Goal: Task Accomplishment & Management: Manage account settings

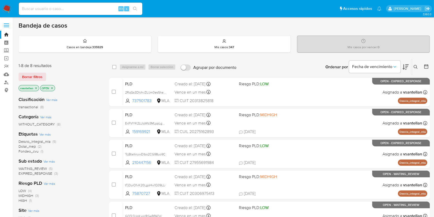
click at [256, 67] on div "Ordenar por Fecha de vencimiento No es posible ordenar los resultados mientras …" at bounding box center [334, 67] width 191 height 16
click at [419, 67] on button at bounding box center [416, 67] width 8 height 6
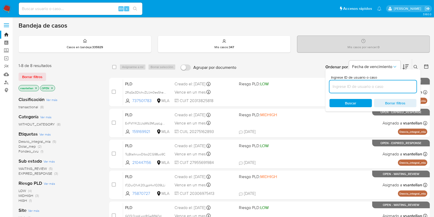
click at [385, 87] on input at bounding box center [373, 86] width 87 height 7
type input "210447156"
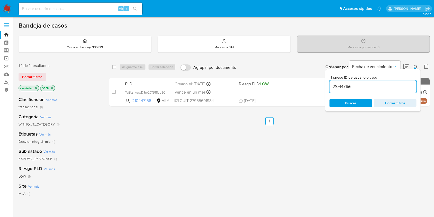
click at [416, 65] on icon at bounding box center [416, 67] width 4 height 4
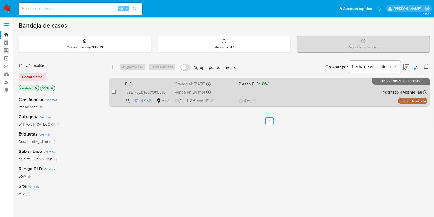
click at [114, 92] on input "checkbox" at bounding box center [114, 92] width 4 height 4
checkbox input "true"
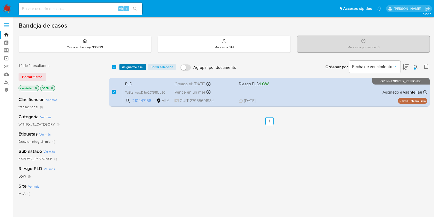
click at [126, 67] on span "Asignarme a mí" at bounding box center [132, 66] width 21 height 5
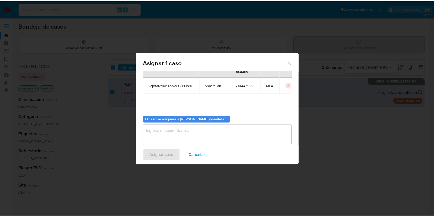
scroll to position [26, 0]
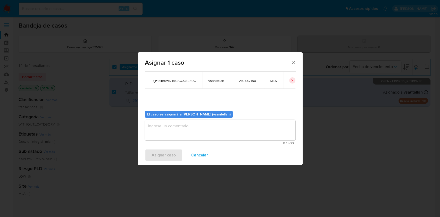
click at [159, 128] on textarea "assign-modal" at bounding box center [220, 130] width 150 height 21
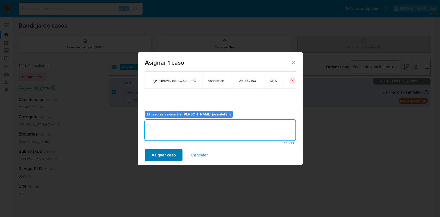
type textarea "1"
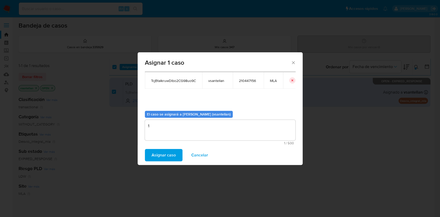
click at [163, 156] on span "Asignar caso" at bounding box center [163, 154] width 24 height 11
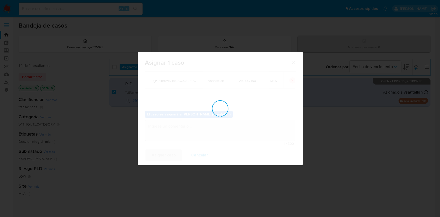
checkbox input "false"
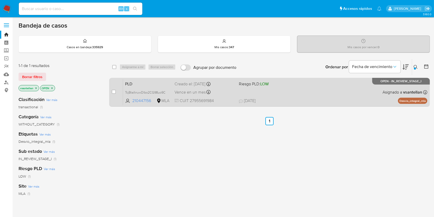
click at [296, 92] on div "PLD TcjBtaIkruwDlbo2CG98uo9C 210447156 MLA Riesgo PLD: LOW Creado el: 12/08/202…" at bounding box center [275, 92] width 304 height 26
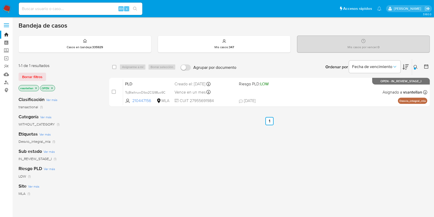
click at [9, 9] on img at bounding box center [7, 8] width 9 height 9
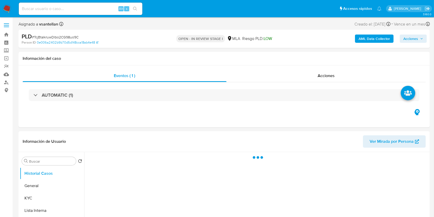
select select "10"
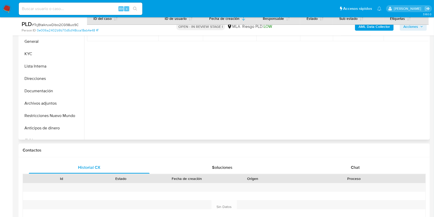
scroll to position [128, 0]
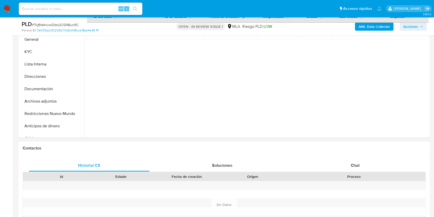
click at [352, 174] on div "Proceso" at bounding box center [354, 176] width 136 height 5
drag, startPoint x: 352, startPoint y: 165, endPoint x: 395, endPoint y: 96, distance: 81.3
click at [353, 165] on span "Chat" at bounding box center [355, 165] width 9 height 6
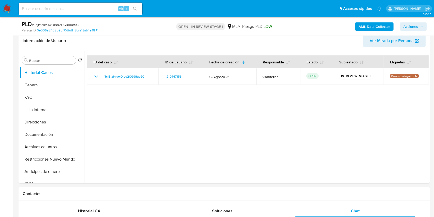
scroll to position [80, 0]
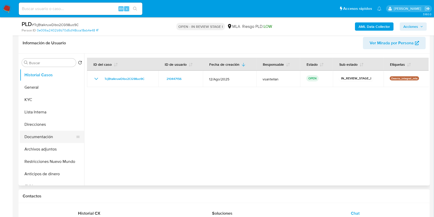
click at [38, 139] on button "Documentación" at bounding box center [50, 137] width 60 height 12
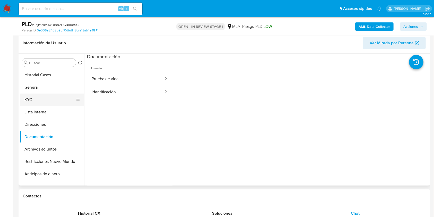
click at [49, 100] on button "KYC" at bounding box center [50, 99] width 60 height 12
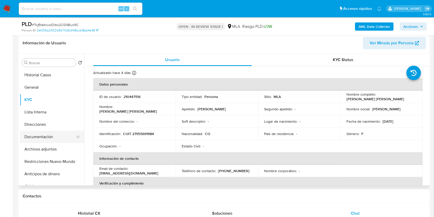
click at [55, 136] on button "Documentación" at bounding box center [50, 137] width 60 height 12
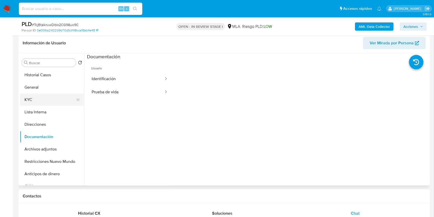
click at [50, 105] on button "KYC" at bounding box center [50, 99] width 60 height 12
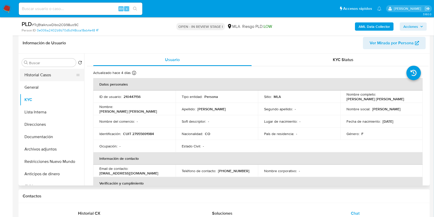
click at [33, 76] on button "Historial Casos" at bounding box center [50, 75] width 60 height 12
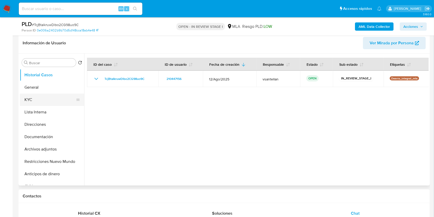
click at [38, 98] on button "KYC" at bounding box center [50, 99] width 60 height 12
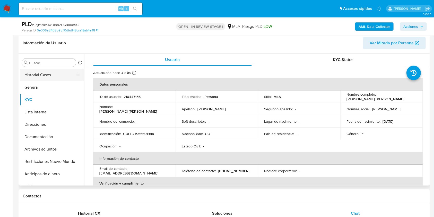
click at [42, 77] on button "Historial Casos" at bounding box center [50, 75] width 60 height 12
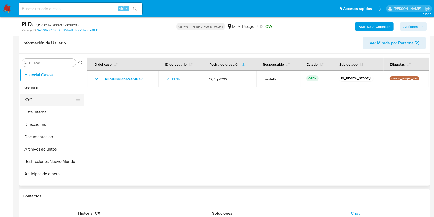
click at [42, 98] on button "KYC" at bounding box center [50, 99] width 60 height 12
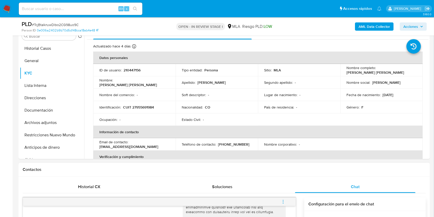
scroll to position [149, 0]
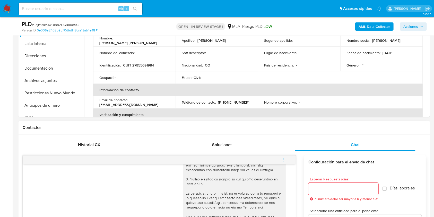
click at [282, 159] on icon "menu-action" at bounding box center [283, 159] width 5 height 5
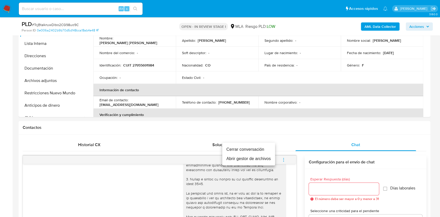
click at [257, 148] on li "Cerrar conversación" at bounding box center [248, 149] width 53 height 9
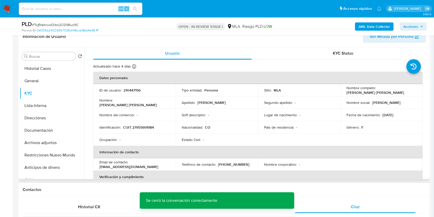
scroll to position [85, 0]
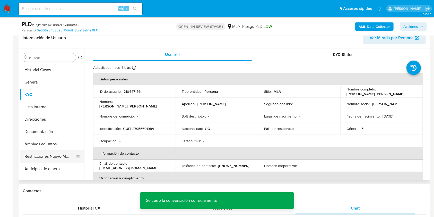
click at [60, 159] on button "Restricciones Nuevo Mundo" at bounding box center [50, 156] width 60 height 12
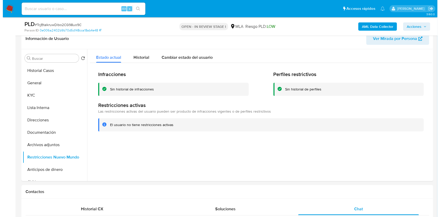
scroll to position [67, 0]
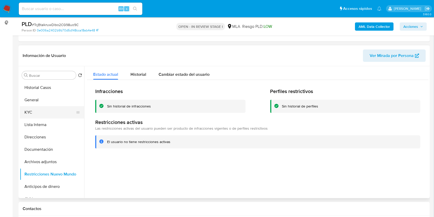
click at [53, 110] on button "KYC" at bounding box center [50, 112] width 60 height 12
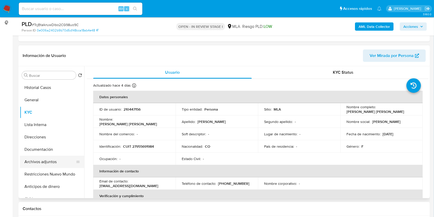
click at [60, 166] on button "Archivos adjuntos" at bounding box center [50, 162] width 60 height 12
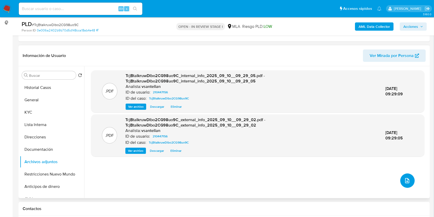
click at [407, 187] on button "upload-file" at bounding box center [407, 180] width 14 height 14
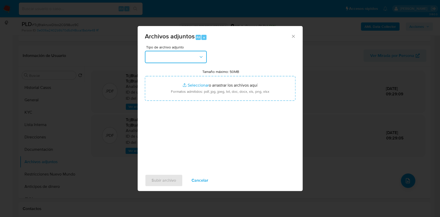
click at [162, 57] on button "button" at bounding box center [176, 57] width 62 height 12
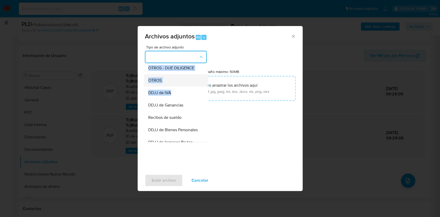
drag, startPoint x: 208, startPoint y: 77, endPoint x: 164, endPoint y: 89, distance: 45.4
click at [205, 96] on div "IDENTIFICACIÓN INGRESOS CAPTURA BUREAU CAPTURA GOOGLE CAPTURA WEB INFORMACIÓN S…" at bounding box center [176, 103] width 64 height 77
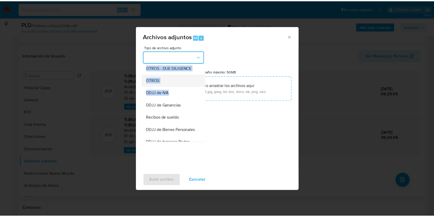
scroll to position [86, 0]
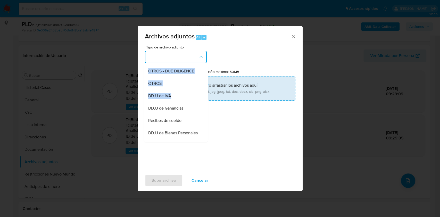
click at [164, 89] on div "OTROS" at bounding box center [174, 83] width 53 height 12
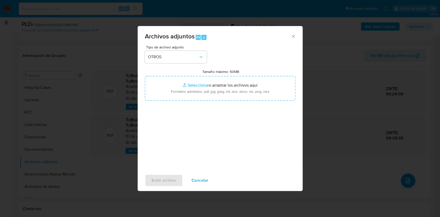
drag, startPoint x: 254, startPoint y: 156, endPoint x: 254, endPoint y: 145, distance: 11.1
click at [254, 156] on div "Tipo de archivo adjunto OTROS Tamaño máximo: 50MB Seleccionar archivos Seleccio…" at bounding box center [220, 106] width 150 height 122
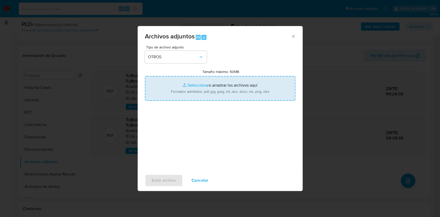
click at [220, 81] on input "Tamaño máximo: 50MB Seleccionar archivos" at bounding box center [220, 88] width 150 height 25
type input "C:\fakepath\Caselog-210447156- NO ROI.docx"
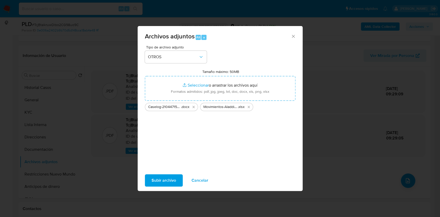
click at [173, 180] on span "Subir archivo" at bounding box center [163, 180] width 24 height 11
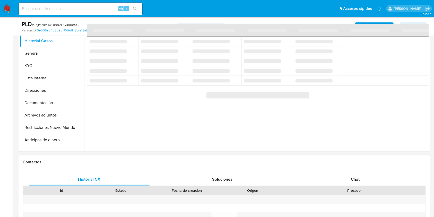
select select "10"
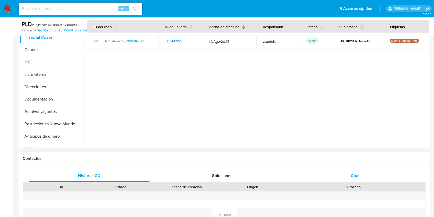
click at [377, 170] on div "Chat" at bounding box center [355, 175] width 121 height 12
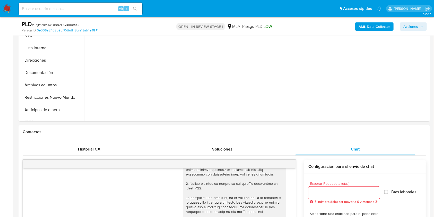
scroll to position [104, 0]
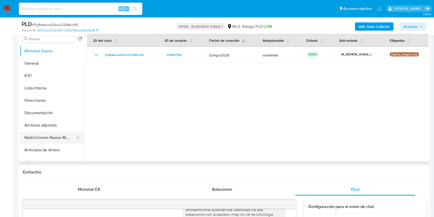
click at [26, 135] on button "Restricciones Nuevo Mundo" at bounding box center [50, 137] width 60 height 12
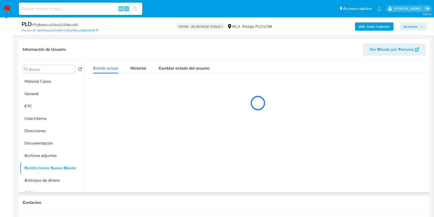
scroll to position [71, 0]
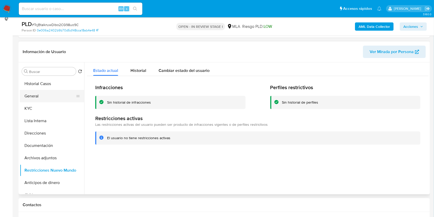
click at [50, 101] on button "General" at bounding box center [50, 96] width 60 height 12
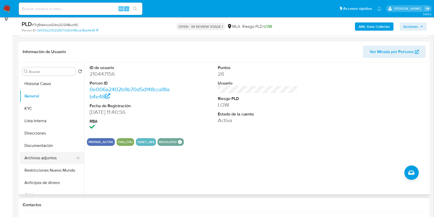
click at [41, 161] on button "Archivos adjuntos" at bounding box center [50, 158] width 60 height 12
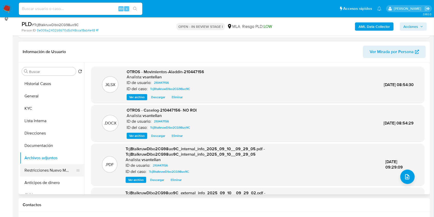
click at [52, 171] on button "Restricciones Nuevo Mundo" at bounding box center [50, 170] width 60 height 12
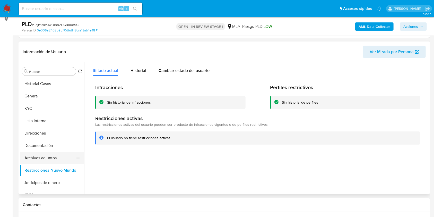
click at [57, 157] on button "Archivos adjuntos" at bounding box center [50, 158] width 60 height 12
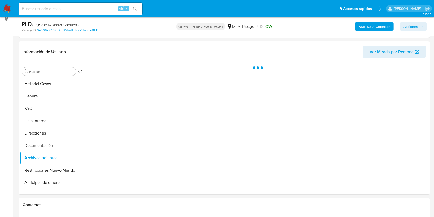
drag, startPoint x: 406, startPoint y: 26, endPoint x: 395, endPoint y: 30, distance: 12.2
click at [406, 26] on span "Acciones" at bounding box center [411, 26] width 15 height 8
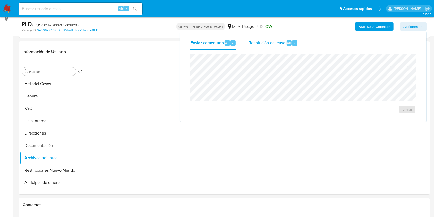
click at [259, 45] on span "Resolución del caso" at bounding box center [267, 43] width 37 height 6
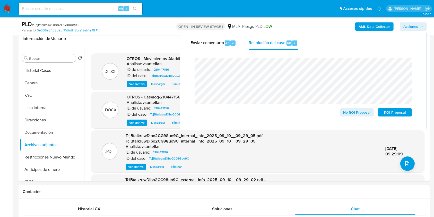
scroll to position [48, 0]
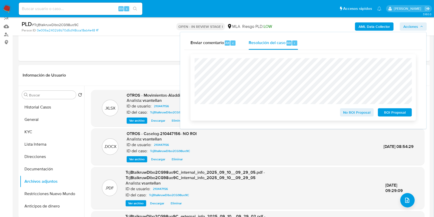
click at [366, 113] on span "No ROI Proposal" at bounding box center [357, 112] width 27 height 7
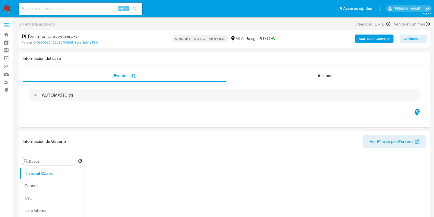
select select "10"
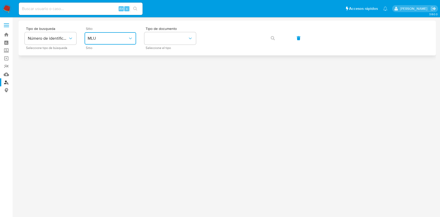
click at [119, 42] on button "MLU" at bounding box center [110, 38] width 52 height 12
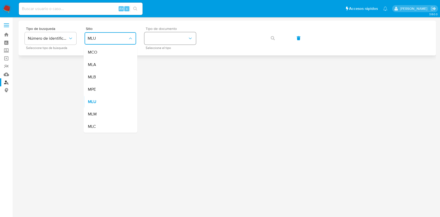
drag, startPoint x: 106, startPoint y: 63, endPoint x: 165, endPoint y: 36, distance: 64.8
click at [108, 61] on div "MLA" at bounding box center [109, 64] width 42 height 12
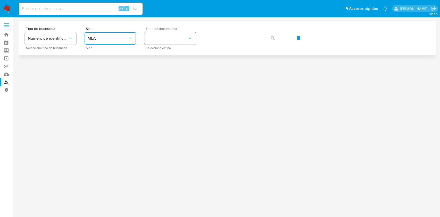
click at [165, 36] on button "identificationType" at bounding box center [170, 38] width 52 height 12
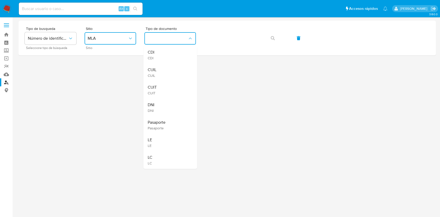
drag, startPoint x: 167, startPoint y: 89, endPoint x: 198, endPoint y: 58, distance: 44.1
click at [167, 89] on div "CUIT CUIT" at bounding box center [168, 90] width 42 height 18
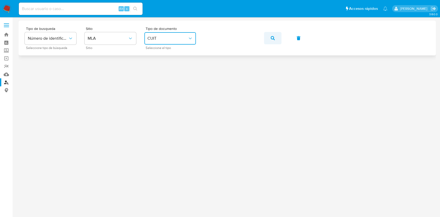
click at [274, 38] on icon "button" at bounding box center [272, 38] width 4 height 4
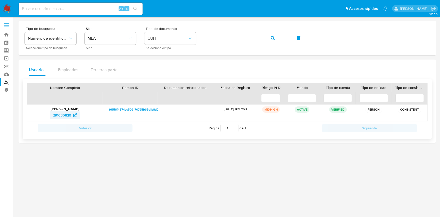
click at [54, 113] on span "291030829" at bounding box center [62, 115] width 18 height 8
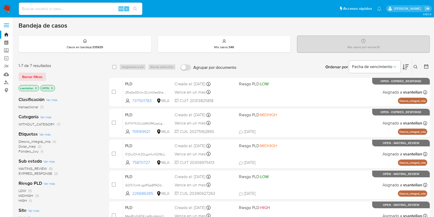
click at [416, 65] on icon at bounding box center [416, 67] width 4 height 4
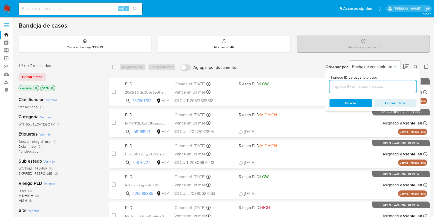
click at [377, 86] on input at bounding box center [373, 86] width 87 height 7
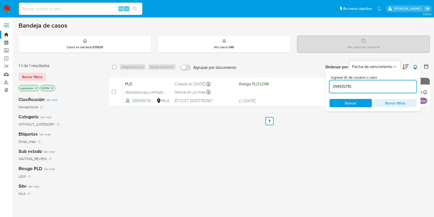
click at [415, 67] on div at bounding box center [415, 68] width 2 height 2
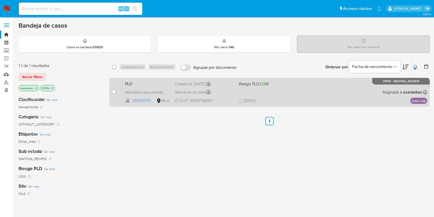
click at [307, 97] on div "PLD 453H32GfyKdbcLnXFX5dEFni 399135710 MLA Riesgo PLD: LOW Creado el: 12/08/202…" at bounding box center [275, 92] width 304 height 26
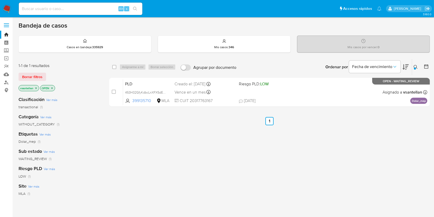
drag, startPoint x: 417, startPoint y: 69, endPoint x: 409, endPoint y: 76, distance: 10.7
click at [418, 69] on button at bounding box center [416, 67] width 8 height 6
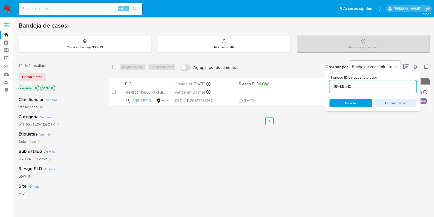
click at [389, 89] on input "399135710" at bounding box center [373, 86] width 87 height 7
type input "737501783"
click at [416, 67] on div at bounding box center [415, 68] width 2 height 2
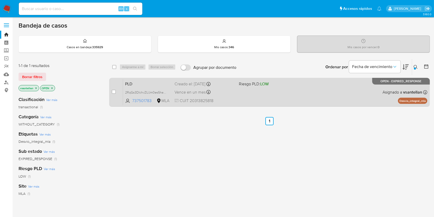
click at [116, 91] on div "case-item-checkbox No es posible asignar el caso" at bounding box center [117, 92] width 11 height 26
click at [114, 92] on input "checkbox" at bounding box center [114, 92] width 4 height 4
checkbox input "true"
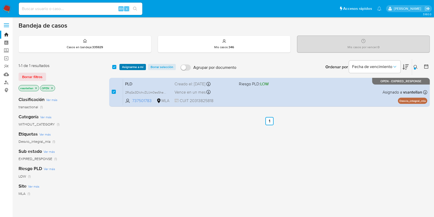
click at [133, 66] on span "Asignarme a mí" at bounding box center [132, 66] width 21 height 5
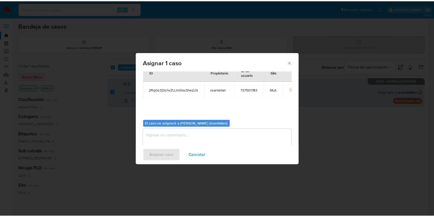
scroll to position [26, 0]
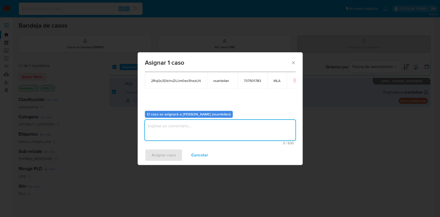
click at [167, 136] on textarea "assign-modal" at bounding box center [220, 130] width 150 height 21
type textarea "1"
click at [160, 157] on span "Asignar caso" at bounding box center [163, 154] width 24 height 11
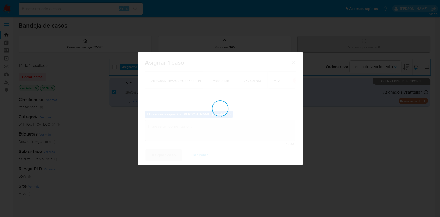
checkbox input "false"
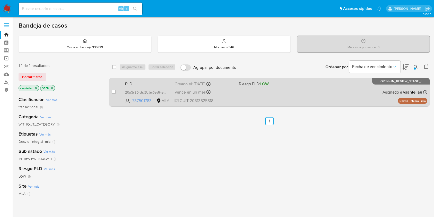
click at [342, 103] on div "PLD 2RqGs3DIchvZUJm0es5hezLN 737501783 MLA Riesgo PLD: LOW Creado el: 12/08/202…" at bounding box center [275, 92] width 304 height 26
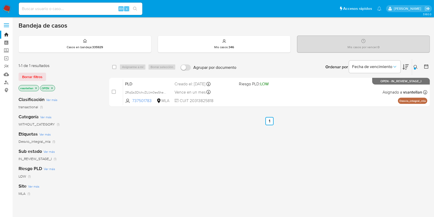
click at [8, 9] on img at bounding box center [7, 8] width 9 height 9
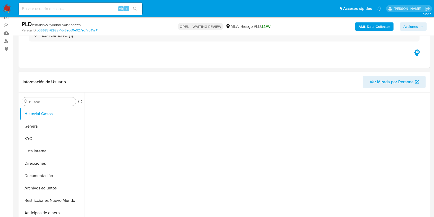
select select "10"
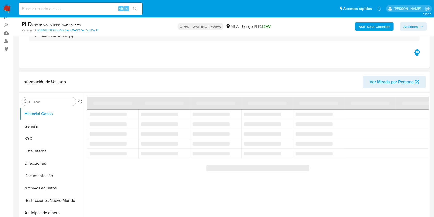
scroll to position [137, 0]
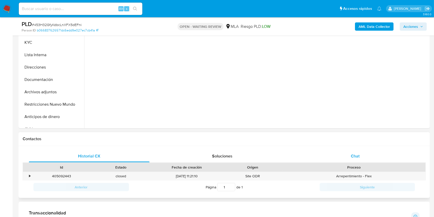
click at [364, 150] on div "Chat" at bounding box center [355, 156] width 121 height 12
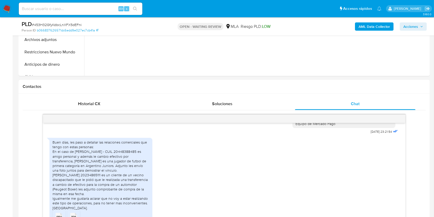
scroll to position [230, 0]
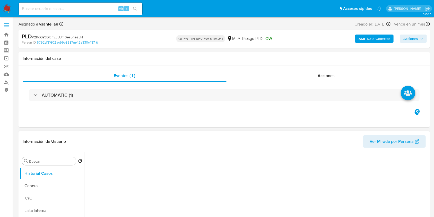
select select "10"
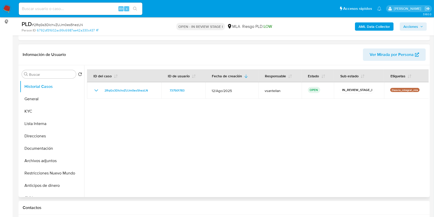
scroll to position [103, 0]
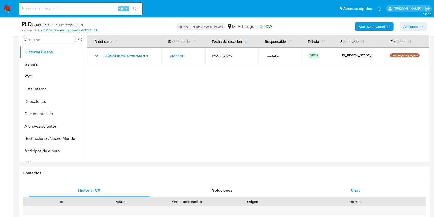
click at [359, 185] on div "Chat" at bounding box center [355, 190] width 121 height 12
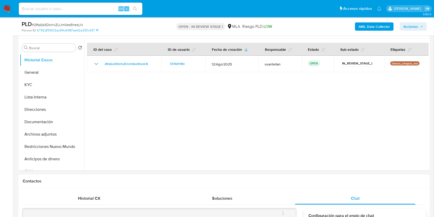
scroll to position [84, 0]
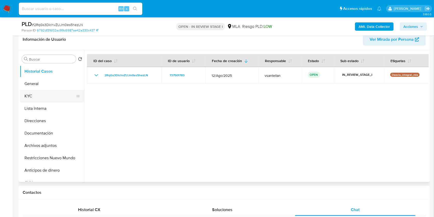
click at [62, 94] on button "KYC" at bounding box center [50, 96] width 60 height 12
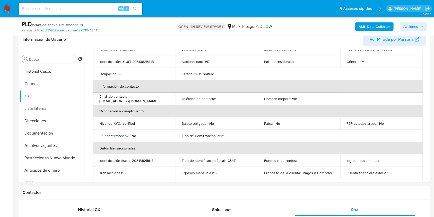
scroll to position [221, 0]
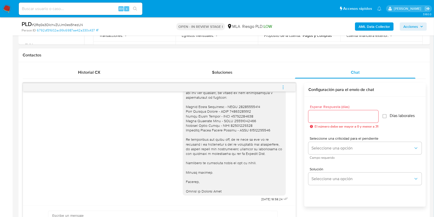
click at [284, 87] on icon "menu-action" at bounding box center [283, 87] width 1 height 1
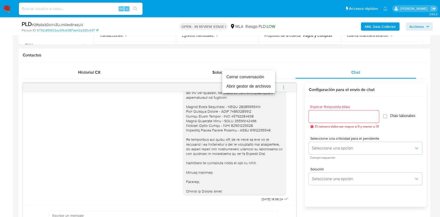
click at [253, 73] on li "Cerrar conversación" at bounding box center [248, 76] width 53 height 9
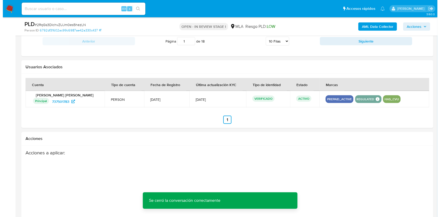
scroll to position [788, 0]
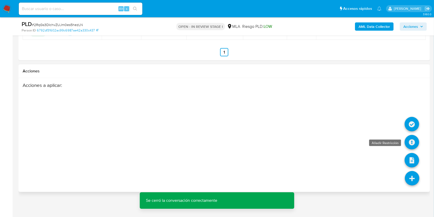
click at [414, 144] on icon at bounding box center [412, 142] width 14 height 14
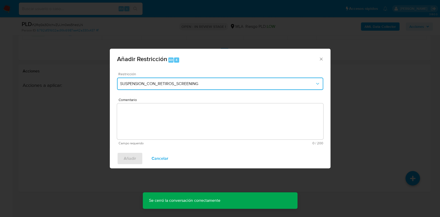
drag, startPoint x: 210, startPoint y: 77, endPoint x: 209, endPoint y: 80, distance: 3.3
click at [210, 78] on button "SUSPENSION_CON_RETIROS_SCREENING" at bounding box center [220, 84] width 206 height 12
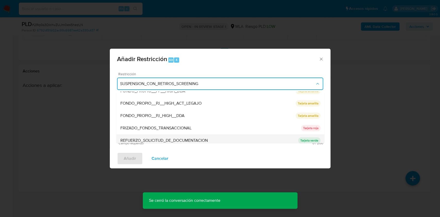
scroll to position [75, 0]
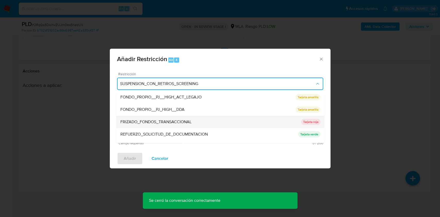
click at [209, 117] on div "FRIZADO_FONDOS_TRANSACCIONAL" at bounding box center [210, 122] width 181 height 12
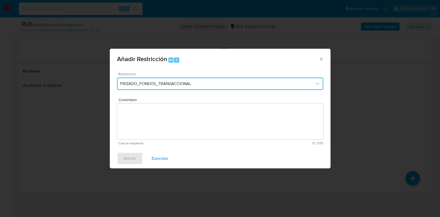
drag, startPoint x: 297, startPoint y: 86, endPoint x: 296, endPoint y: 89, distance: 3.3
click at [297, 86] on button "FRIZADO_FONDOS_TRANSACCIONAL" at bounding box center [220, 84] width 206 height 12
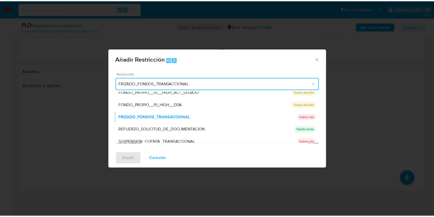
scroll to position [109, 0]
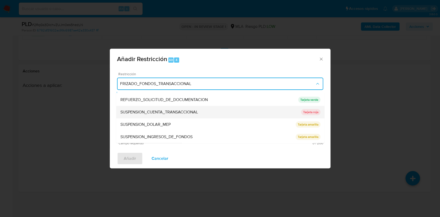
click at [211, 109] on div "SUSPENSION_CUENTA_TRANSACCIONAL" at bounding box center [210, 112] width 181 height 12
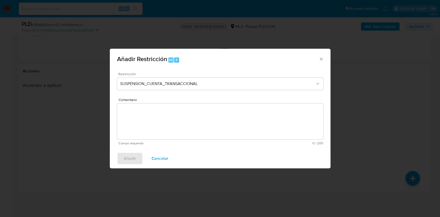
click at [198, 114] on textarea "Comentario" at bounding box center [220, 121] width 206 height 36
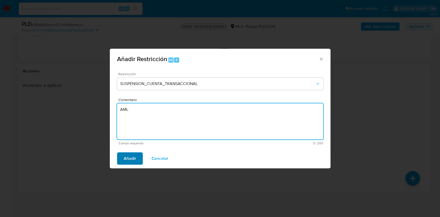
type textarea "AML"
click at [127, 158] on span "Añadir" at bounding box center [130, 158] width 12 height 11
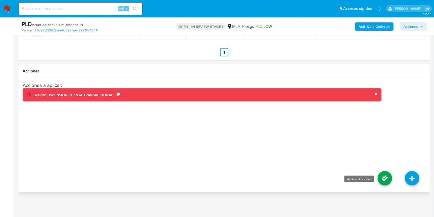
click at [383, 180] on icon at bounding box center [385, 178] width 14 height 14
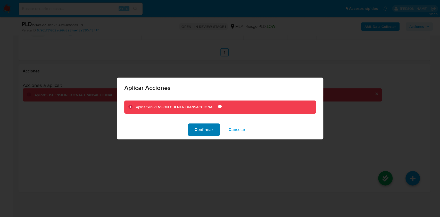
drag, startPoint x: 206, startPoint y: 130, endPoint x: 210, endPoint y: 131, distance: 3.7
click at [206, 130] on span "Confirmar" at bounding box center [203, 129] width 19 height 11
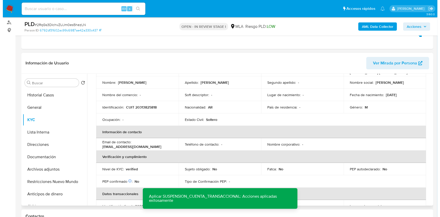
scroll to position [0, 0]
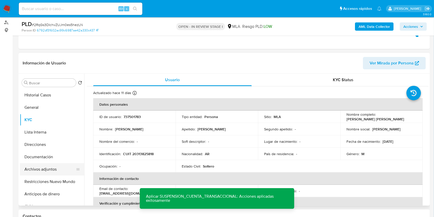
click at [49, 168] on button "Archivos adjuntos" at bounding box center [50, 169] width 60 height 12
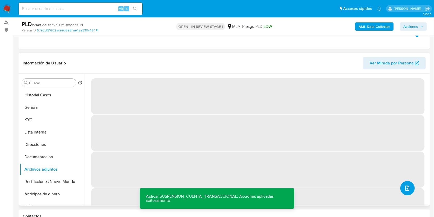
click at [406, 186] on icon "upload-file" at bounding box center [407, 188] width 6 height 6
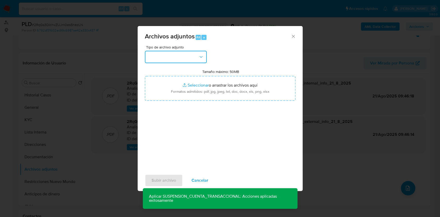
click at [186, 56] on button "button" at bounding box center [176, 57] width 62 height 12
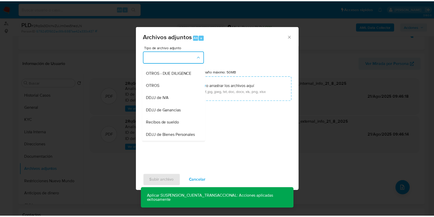
scroll to position [103, 0]
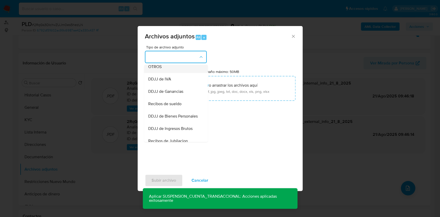
click at [161, 69] on span "OTROS" at bounding box center [154, 66] width 13 height 5
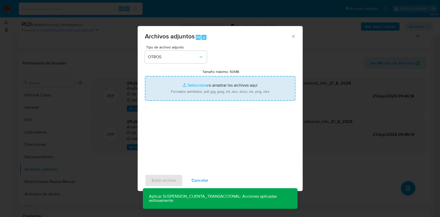
click at [186, 89] on input "Tamaño máximo: 50MB Seleccionar archivos" at bounding box center [220, 88] width 150 height 25
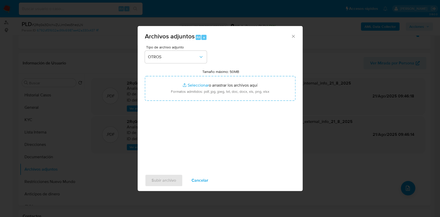
type input "C:\fakepath\Caselog 2RqGs3DIchvZUJm0es5hezLN_2025_08_19_10_22_22.docx"
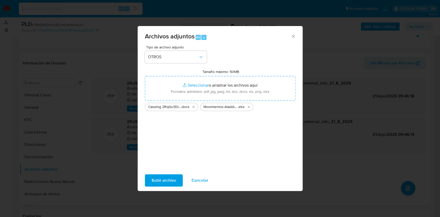
click at [165, 176] on span "Subir archivo" at bounding box center [163, 180] width 24 height 11
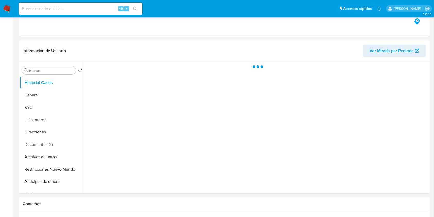
select select "10"
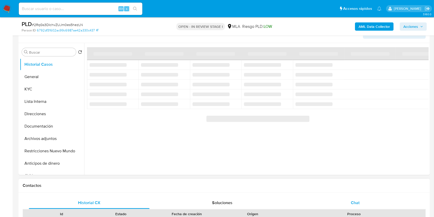
scroll to position [91, 0]
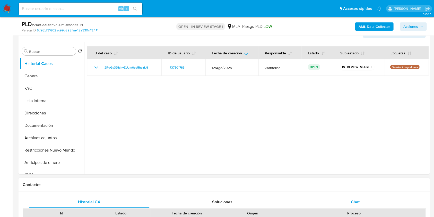
click at [358, 203] on span "Chat" at bounding box center [355, 202] width 9 height 6
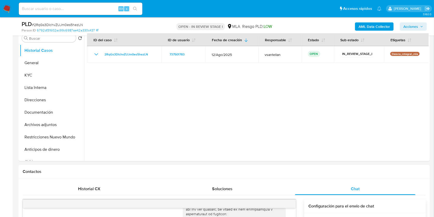
scroll to position [85, 0]
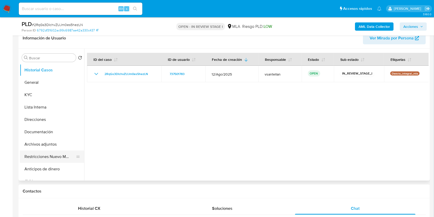
click at [64, 152] on button "Restricciones Nuevo Mundo" at bounding box center [50, 156] width 60 height 12
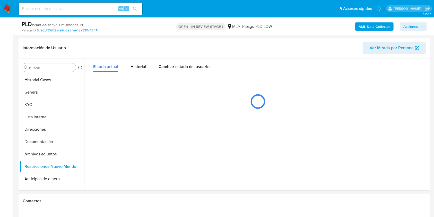
scroll to position [71, 0]
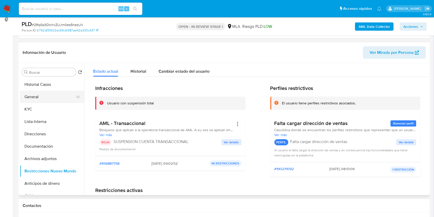
click at [42, 96] on button "General" at bounding box center [50, 97] width 60 height 12
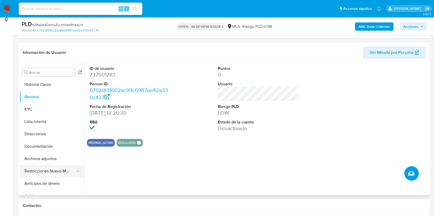
click at [47, 173] on button "Restricciones Nuevo Mundo" at bounding box center [50, 171] width 60 height 12
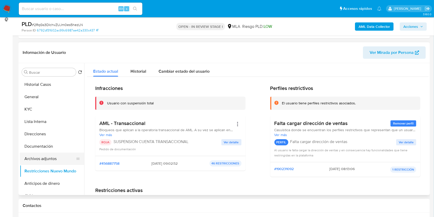
click at [53, 161] on button "Archivos adjuntos" at bounding box center [50, 158] width 60 height 12
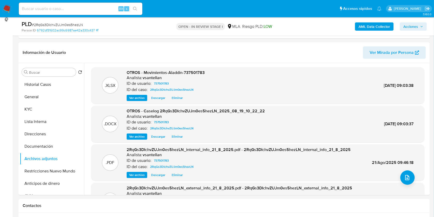
click at [419, 26] on span "Acciones" at bounding box center [414, 26] width 20 height 7
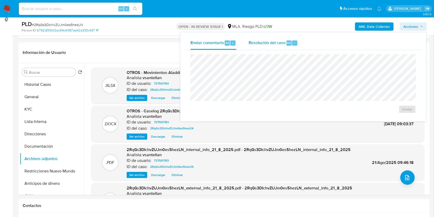
drag, startPoint x: 278, startPoint y: 38, endPoint x: 276, endPoint y: 51, distance: 13.2
click at [278, 38] on div "Resolución del caso Alt r" at bounding box center [273, 42] width 49 height 13
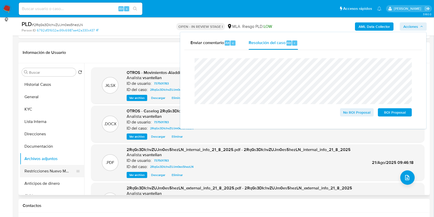
click at [36, 171] on button "Restricciones Nuevo Mundo" at bounding box center [50, 171] width 60 height 12
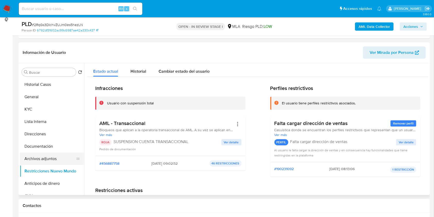
click at [49, 156] on button "Archivos adjuntos" at bounding box center [50, 158] width 60 height 12
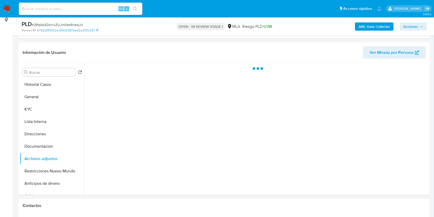
click at [412, 27] on span "Acciones" at bounding box center [411, 26] width 15 height 8
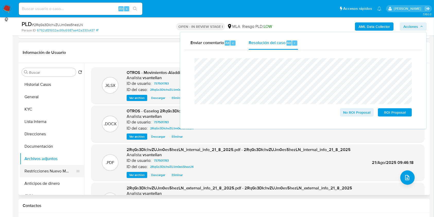
click at [64, 170] on button "Restricciones Nuevo Mundo" at bounding box center [50, 171] width 60 height 12
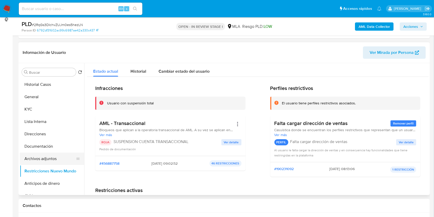
click at [54, 161] on button "Archivos adjuntos" at bounding box center [50, 158] width 60 height 12
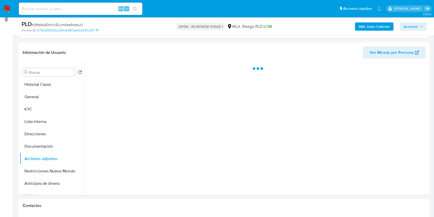
click at [424, 23] on button "Acciones" at bounding box center [413, 26] width 27 height 8
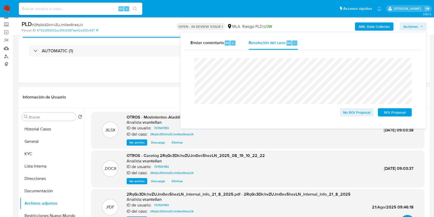
scroll to position [36, 0]
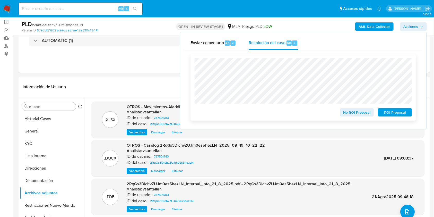
click at [402, 115] on span "ROI Proposal" at bounding box center [395, 112] width 27 height 7
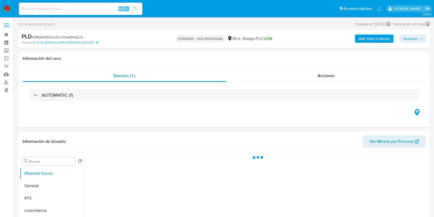
select select "10"
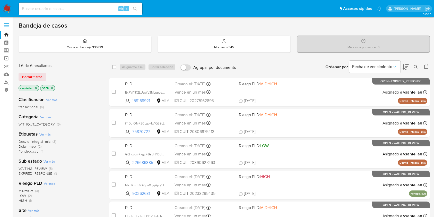
click at [414, 67] on icon at bounding box center [416, 67] width 4 height 4
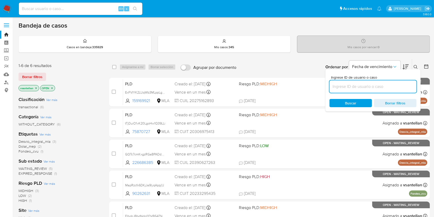
drag, startPoint x: 381, startPoint y: 87, endPoint x: 386, endPoint y: 84, distance: 5.6
click at [381, 87] on input at bounding box center [373, 86] width 87 height 7
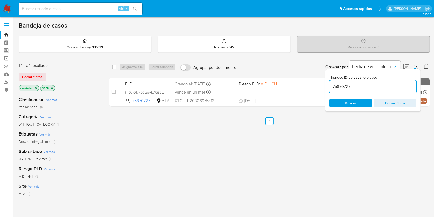
click at [416, 64] on button at bounding box center [416, 67] width 8 height 6
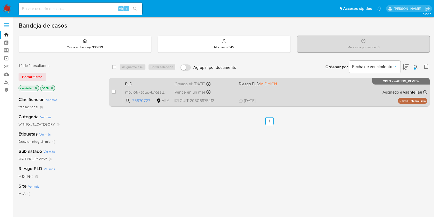
click at [377, 94] on div "PLD tTjDuiO1vK20LgoHw1Q39LLi 75870727 MLA Riesgo PLD: MIDHIGH Creado el: [DATE]…" at bounding box center [275, 92] width 304 height 26
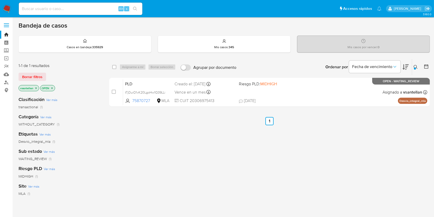
click at [415, 67] on div at bounding box center [415, 68] width 2 height 2
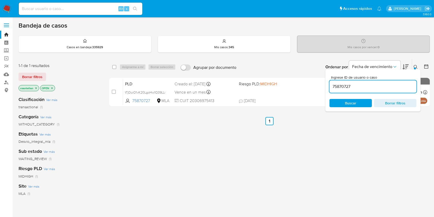
click at [385, 88] on input "75870727" at bounding box center [373, 86] width 87 height 7
type input "159169921"
click at [416, 66] on icon at bounding box center [416, 67] width 4 height 4
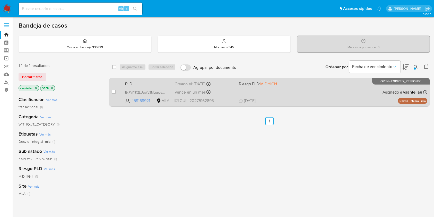
click at [114, 91] on input "checkbox" at bounding box center [114, 92] width 4 height 4
checkbox input "true"
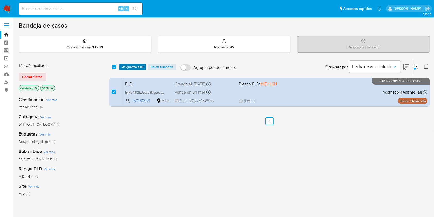
click at [129, 64] on span "Asignarme a mí" at bounding box center [132, 66] width 21 height 5
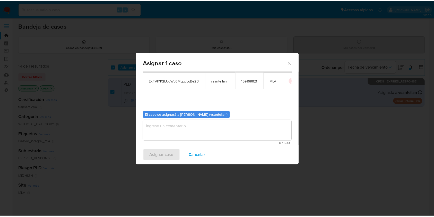
scroll to position [26, 0]
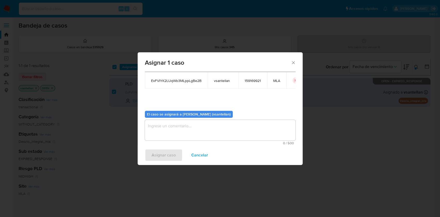
click at [163, 135] on textarea "assign-modal" at bounding box center [220, 130] width 150 height 21
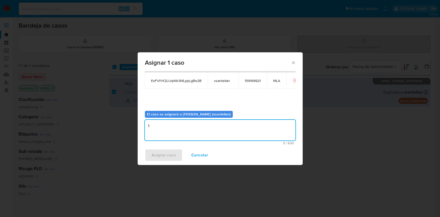
type textarea "1"
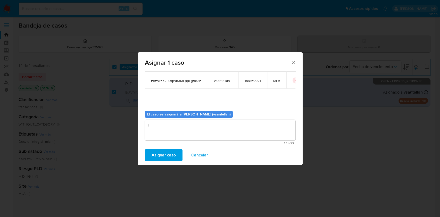
click at [161, 151] on span "Asignar caso" at bounding box center [163, 154] width 24 height 11
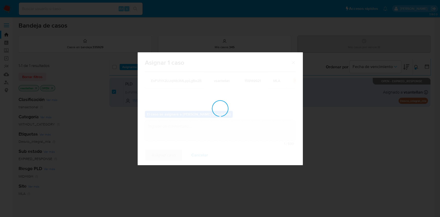
checkbox input "false"
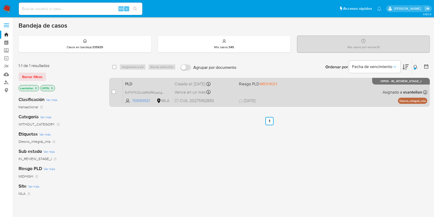
click at [291, 95] on div "PLD ExFVIYK2LUqWb3MLppLgBe2B 159169921 MLA Riesgo PLD: MIDHIGH Creado el: [DATE…" at bounding box center [275, 92] width 304 height 26
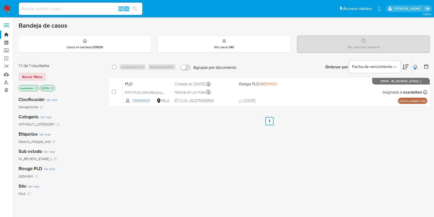
click at [5, 8] on img at bounding box center [7, 8] width 9 height 9
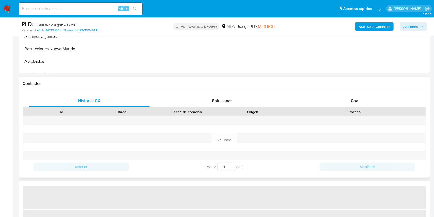
scroll to position [206, 0]
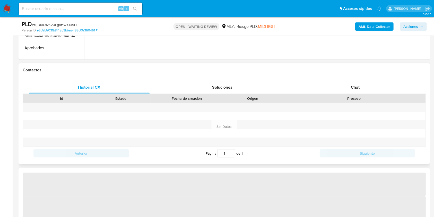
drag, startPoint x: 376, startPoint y: 86, endPoint x: 400, endPoint y: 67, distance: 30.4
click at [376, 86] on div "Chat" at bounding box center [355, 87] width 121 height 12
select select "10"
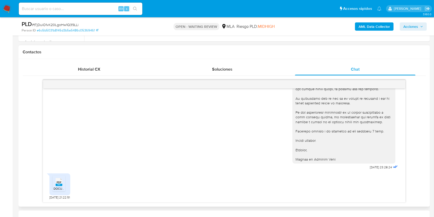
scroll to position [404, 0]
click at [58, 189] on span "DOCUMENTACION RESPALDO MOVIMIENTOS.pdf" at bounding box center [88, 188] width 69 height 4
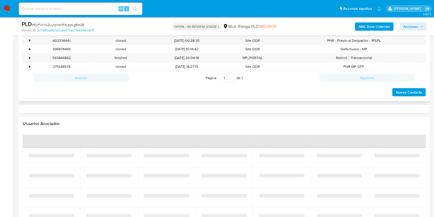
select select "10"
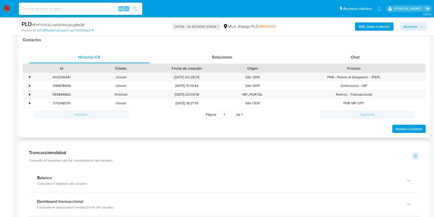
scroll to position [206, 0]
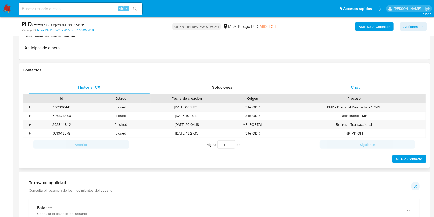
click at [373, 91] on div "Chat" at bounding box center [355, 87] width 121 height 12
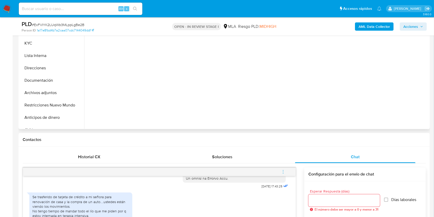
scroll to position [97, 0]
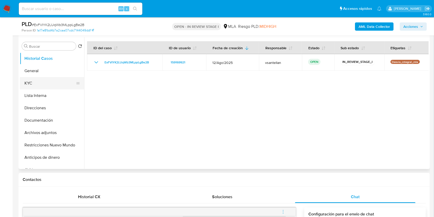
click at [49, 87] on button "KYC" at bounding box center [50, 83] width 60 height 12
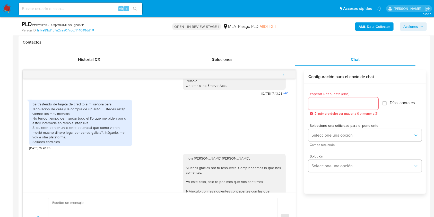
scroll to position [363, 0]
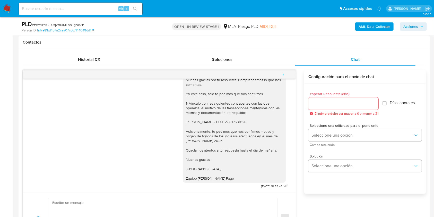
click at [284, 74] on icon "menu-action" at bounding box center [283, 74] width 5 height 5
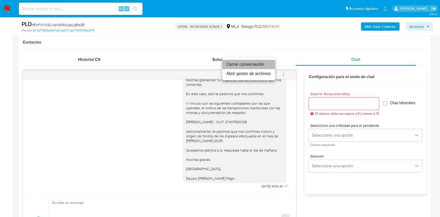
click at [249, 64] on li "Cerrar conversación" at bounding box center [248, 64] width 53 height 9
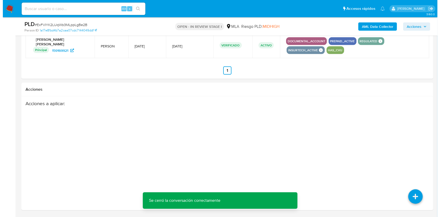
scroll to position [799, 0]
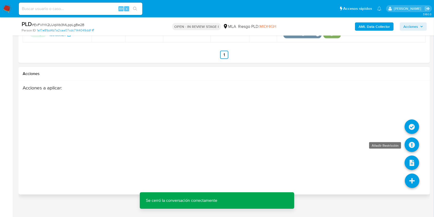
click at [409, 144] on icon at bounding box center [412, 145] width 14 height 14
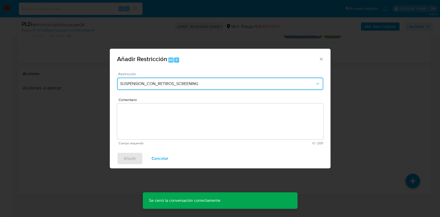
click at [198, 79] on button "SUSPENSION_CON_RETIROS_SCREENING" at bounding box center [220, 84] width 206 height 12
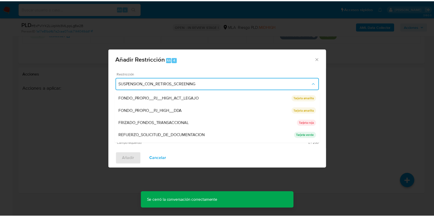
scroll to position [109, 0]
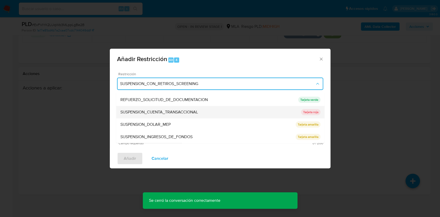
click at [264, 113] on div "SUSPENSION_CUENTA_TRANSACCIONAL" at bounding box center [210, 112] width 181 height 12
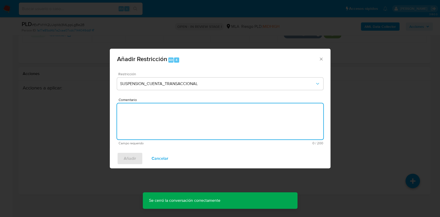
click at [227, 118] on textarea "Comentario" at bounding box center [220, 121] width 206 height 36
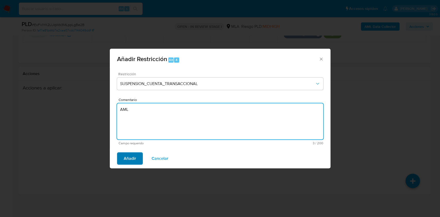
type textarea "AML"
drag, startPoint x: 134, startPoint y: 158, endPoint x: 158, endPoint y: 164, distance: 24.4
click at [134, 158] on span "Añadir" at bounding box center [130, 158] width 12 height 11
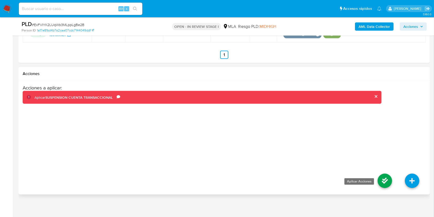
click at [385, 175] on icon at bounding box center [385, 181] width 14 height 14
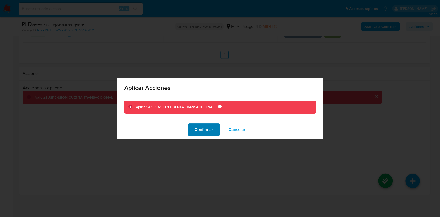
click at [201, 133] on span "Confirmar" at bounding box center [203, 129] width 19 height 11
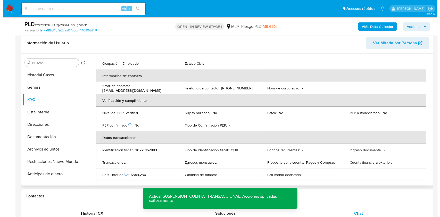
scroll to position [0, 0]
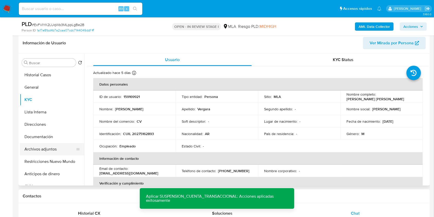
click at [49, 146] on button "Archivos adjuntos" at bounding box center [50, 149] width 60 height 12
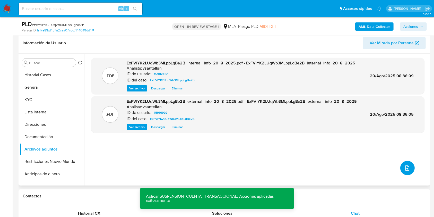
click at [404, 169] on icon "upload-file" at bounding box center [407, 168] width 6 height 6
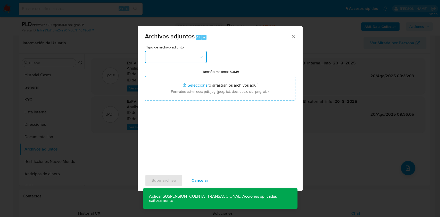
click at [167, 59] on button "button" at bounding box center [176, 57] width 62 height 12
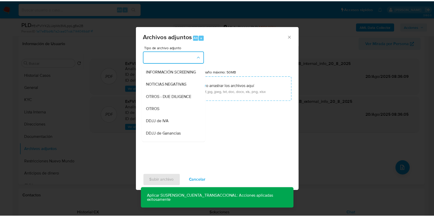
scroll to position [59, 0]
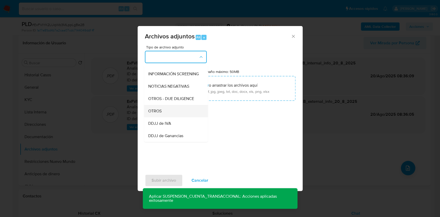
click at [176, 115] on div "OTROS" at bounding box center [174, 111] width 53 height 12
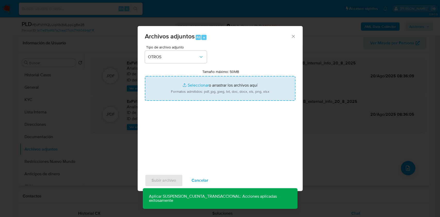
click at [196, 89] on input "Tamaño máximo: 50MB Seleccionar archivos" at bounding box center [220, 88] width 150 height 25
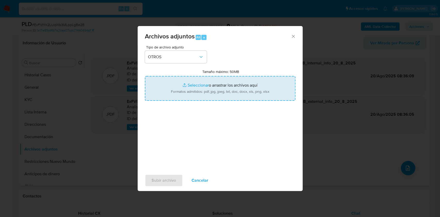
type input "C:\fakepath\Caselog ExFVIYK2LUqWb3MLppLgBe2B_2025_08_20_00_49_18.docx"
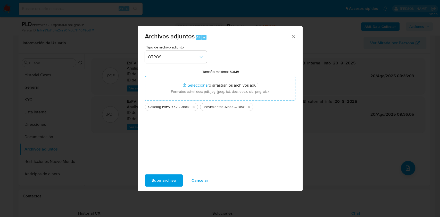
click at [169, 180] on span "Subir archivo" at bounding box center [163, 180] width 24 height 11
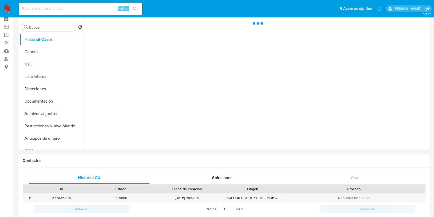
scroll to position [34, 0]
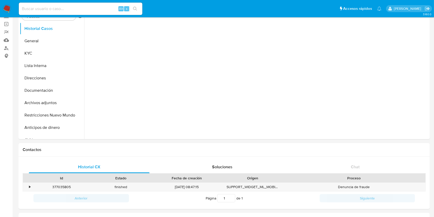
select select "10"
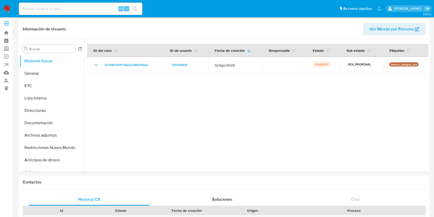
scroll to position [1, 0]
click at [41, 92] on button "KYC" at bounding box center [50, 86] width 60 height 12
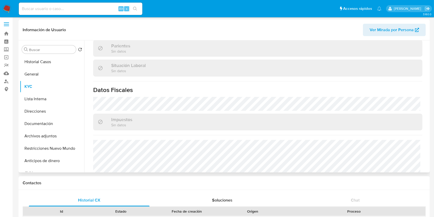
scroll to position [284, 0]
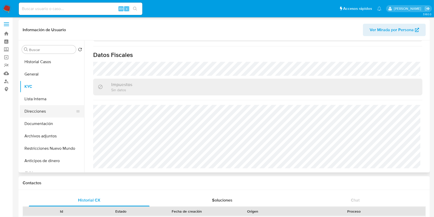
click at [44, 115] on button "Direcciones" at bounding box center [50, 111] width 60 height 12
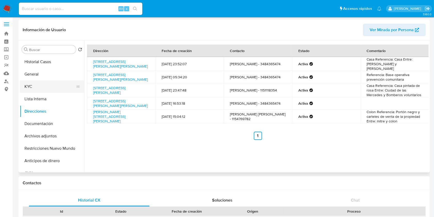
drag, startPoint x: 31, startPoint y: 84, endPoint x: 35, endPoint y: 92, distance: 8.5
click at [31, 84] on button "KYC" at bounding box center [50, 86] width 60 height 12
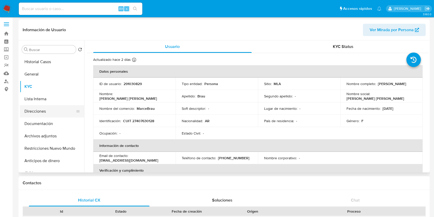
click at [41, 112] on button "Direcciones" at bounding box center [50, 111] width 60 height 12
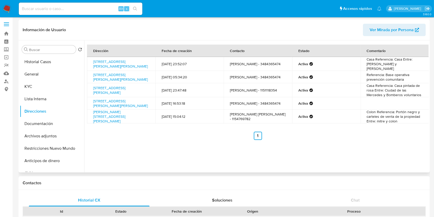
drag, startPoint x: 150, startPoint y: 65, endPoint x: 89, endPoint y: 61, distance: 61.2
click at [89, 61] on td "General Alvarado 612, Escobar, Buenos Aires, 1625, Argentina 612" at bounding box center [121, 64] width 69 height 14
copy link "General Alvarado 612, Escobar, Buenos Aires, 1625, Argentina 612"
click at [49, 133] on button "Archivos adjuntos" at bounding box center [50, 136] width 60 height 12
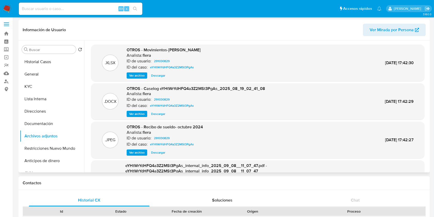
click at [142, 114] on span "Ver archivo" at bounding box center [136, 113] width 15 height 5
click at [135, 115] on span "Ver archivo" at bounding box center [136, 113] width 15 height 5
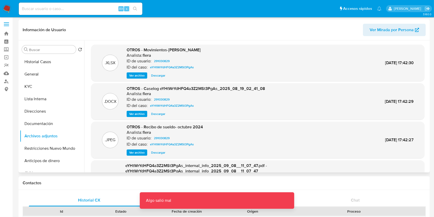
click at [141, 153] on span "Ver archivo" at bounding box center [136, 152] width 15 height 5
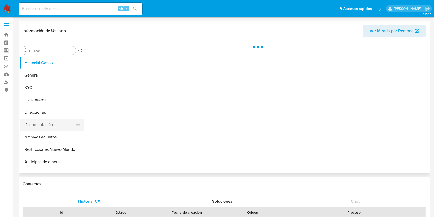
select select "10"
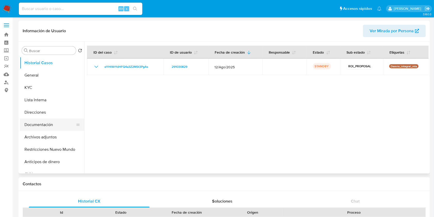
click at [58, 125] on button "Documentación" at bounding box center [50, 124] width 60 height 12
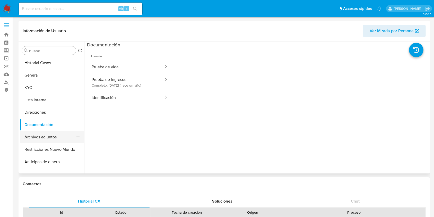
click at [58, 135] on button "Archivos adjuntos" at bounding box center [50, 137] width 60 height 12
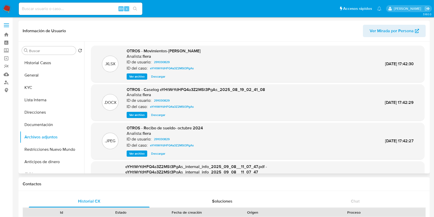
click at [137, 116] on span "Ver archivo" at bounding box center [136, 114] width 15 height 5
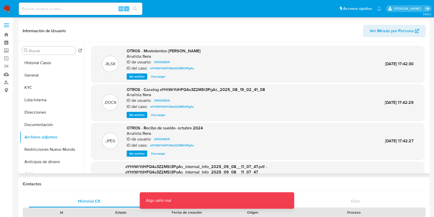
click at [159, 116] on span "Descargar" at bounding box center [158, 114] width 14 height 5
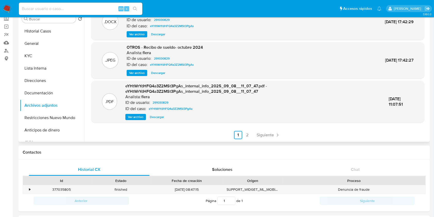
scroll to position [34, 0]
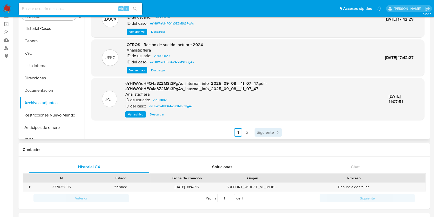
click at [266, 134] on span "Siguiente" at bounding box center [265, 132] width 17 height 4
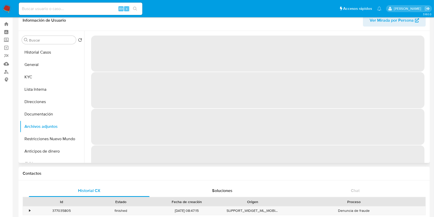
scroll to position [0, 0]
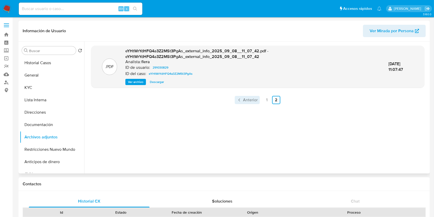
click at [249, 98] on span "Anterior" at bounding box center [250, 100] width 15 height 4
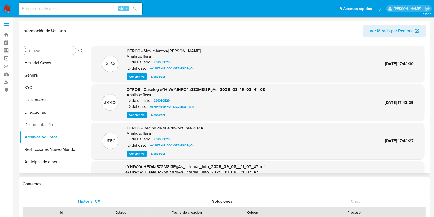
click at [139, 115] on span "Ver archivo" at bounding box center [136, 114] width 15 height 5
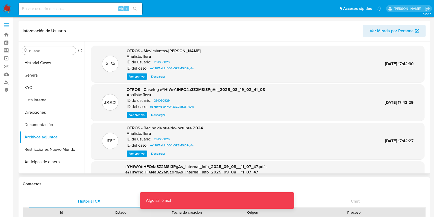
click at [164, 113] on span "Descargar" at bounding box center [158, 114] width 14 height 5
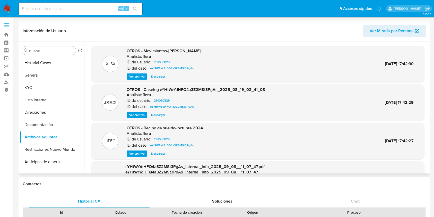
click at [132, 113] on span "Ver archivo" at bounding box center [136, 114] width 15 height 5
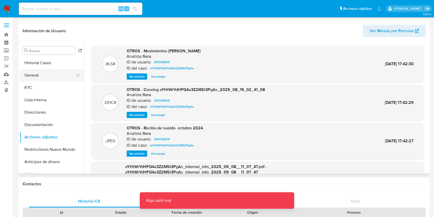
click at [57, 81] on button "General" at bounding box center [50, 75] width 60 height 12
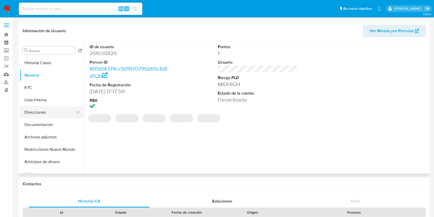
drag, startPoint x: 53, startPoint y: 90, endPoint x: 56, endPoint y: 117, distance: 27.2
click at [57, 117] on ul "Historial Casos General KYC Lista Interna Direcciones Documentación Archivos ad…" at bounding box center [52, 115] width 64 height 116
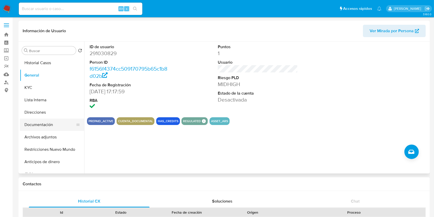
click at [51, 130] on button "Documentación" at bounding box center [50, 124] width 60 height 12
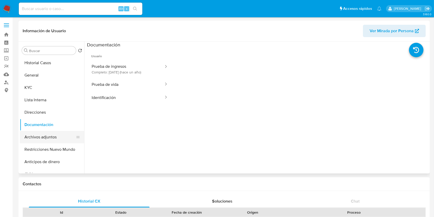
click at [53, 133] on button "Archivos adjuntos" at bounding box center [50, 137] width 60 height 12
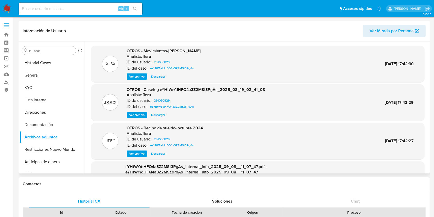
click at [143, 115] on span "Ver archivo" at bounding box center [136, 114] width 15 height 5
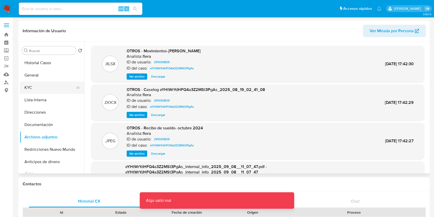
click at [60, 89] on button "KYC" at bounding box center [50, 87] width 60 height 12
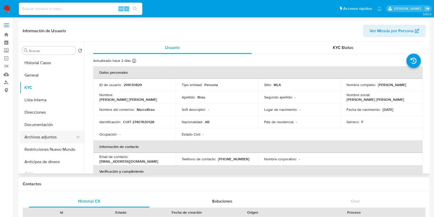
click at [53, 138] on button "Archivos adjuntos" at bounding box center [50, 137] width 60 height 12
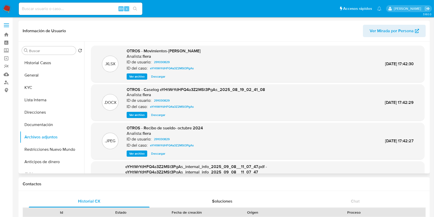
click at [137, 152] on span "Ver archivo" at bounding box center [136, 153] width 15 height 5
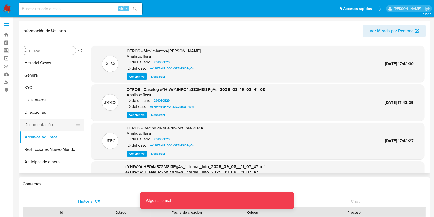
click at [63, 123] on button "Documentación" at bounding box center [50, 124] width 60 height 12
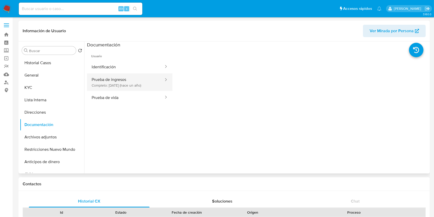
click at [120, 78] on button "Prueba de ingresos Completo: 31/10/2024 (hace un año)" at bounding box center [125, 82] width 77 height 18
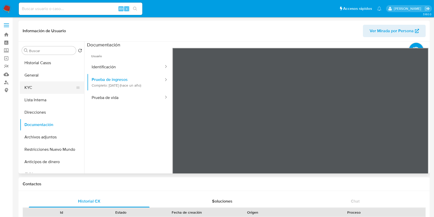
click at [41, 81] on button "KYC" at bounding box center [50, 87] width 60 height 12
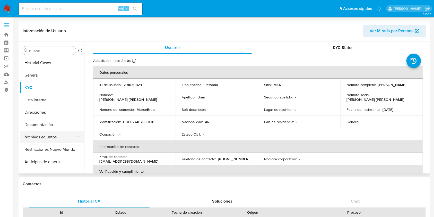
click at [60, 135] on button "Archivos adjuntos" at bounding box center [50, 137] width 60 height 12
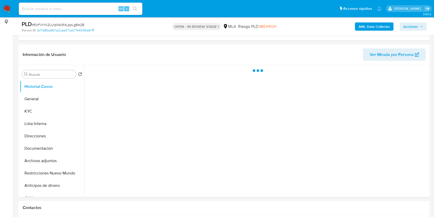
select select "10"
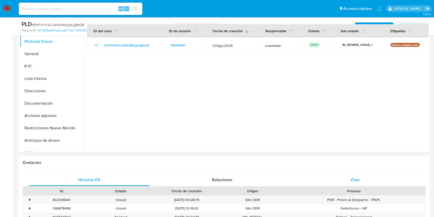
scroll to position [137, 0]
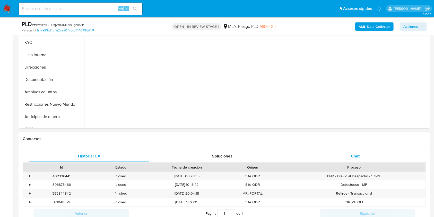
click at [361, 155] on div "Chat" at bounding box center [355, 156] width 121 height 12
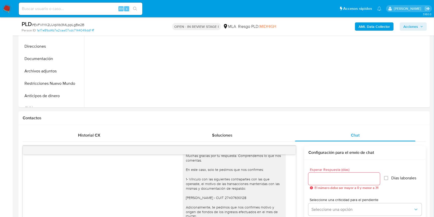
scroll to position [96, 0]
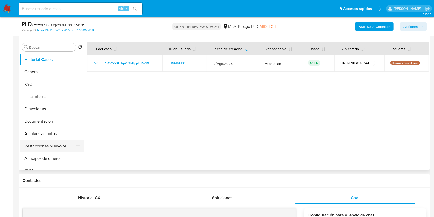
click at [32, 148] on button "Restricciones Nuevo Mundo" at bounding box center [50, 146] width 60 height 12
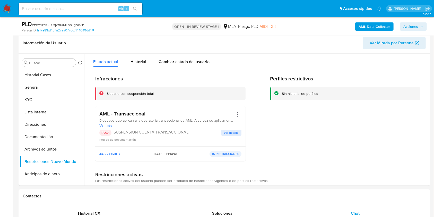
scroll to position [72, 0]
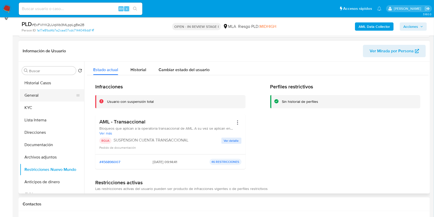
click at [46, 94] on button "General" at bounding box center [50, 95] width 60 height 12
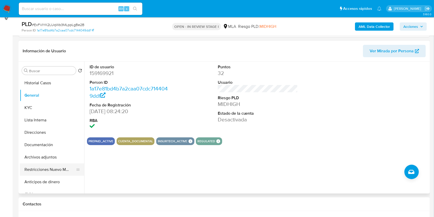
click at [54, 168] on button "Restricciones Nuevo Mundo" at bounding box center [50, 169] width 60 height 12
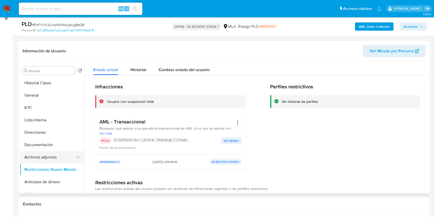
click at [57, 156] on button "Archivos adjuntos" at bounding box center [50, 157] width 60 height 12
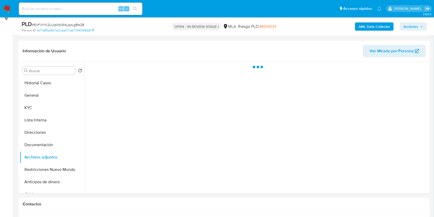
drag, startPoint x: 420, startPoint y: 27, endPoint x: 407, endPoint y: 31, distance: 13.4
click at [420, 27] on icon "button" at bounding box center [421, 26] width 3 height 3
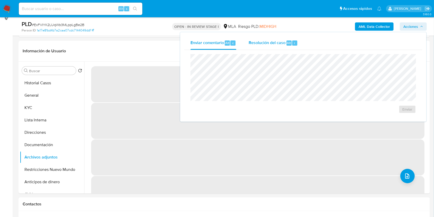
drag, startPoint x: 275, startPoint y: 48, endPoint x: 272, endPoint y: 44, distance: 5.0
click at [275, 48] on div "Resolución del caso Alt r" at bounding box center [273, 42] width 49 height 13
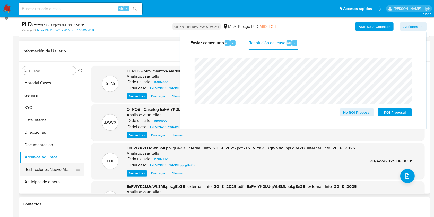
drag, startPoint x: 59, startPoint y: 172, endPoint x: 58, endPoint y: 167, distance: 5.4
click at [59, 172] on button "Restricciones Nuevo Mundo" at bounding box center [50, 169] width 60 height 12
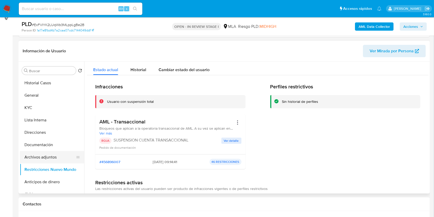
click at [52, 157] on button "Archivos adjuntos" at bounding box center [50, 157] width 60 height 12
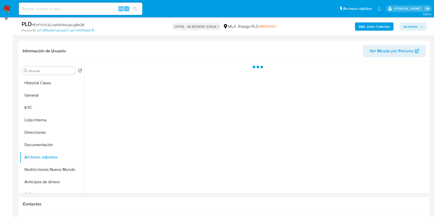
drag, startPoint x: 410, startPoint y: 28, endPoint x: 428, endPoint y: 30, distance: 18.5
click at [410, 28] on span "Acciones" at bounding box center [411, 26] width 15 height 8
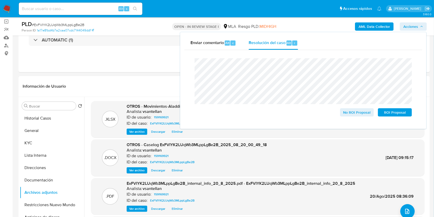
scroll to position [38, 0]
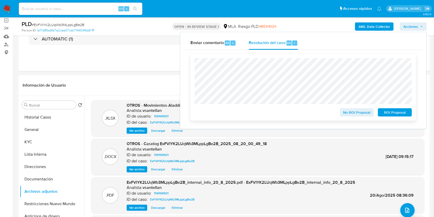
click at [388, 113] on span "ROI Proposal" at bounding box center [395, 112] width 27 height 7
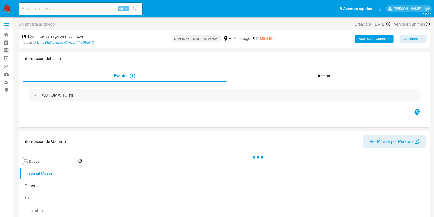
select select "10"
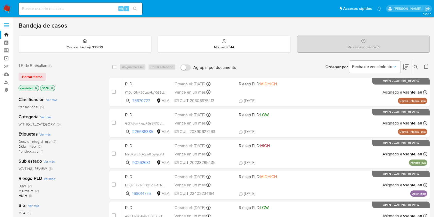
click at [46, 4] on div "Alt s" at bounding box center [81, 9] width 124 height 12
click at [47, 7] on input at bounding box center [81, 8] width 124 height 7
paste input "185791339"
type input "185791339"
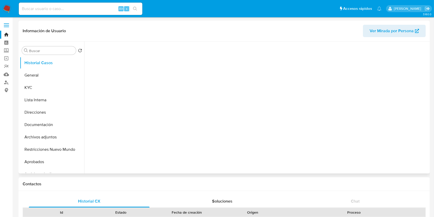
select select "10"
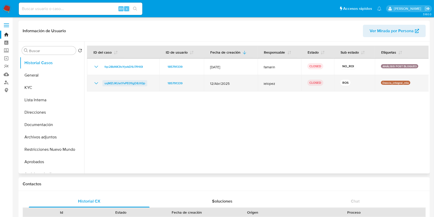
click at [117, 83] on span "uqMZlJKUetYvPE01lgD8JtQp" at bounding box center [125, 83] width 41 height 6
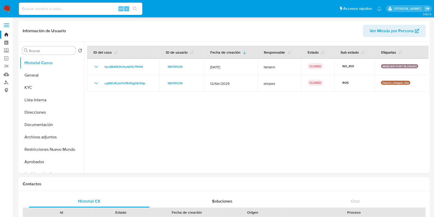
click at [10, 6] on img at bounding box center [7, 8] width 9 height 9
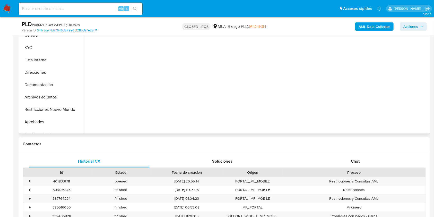
scroll to position [137, 0]
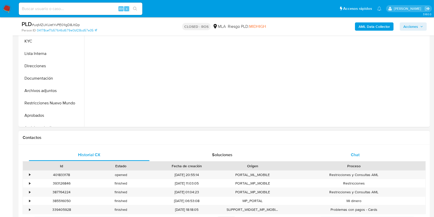
drag, startPoint x: 362, startPoint y: 153, endPoint x: 365, endPoint y: 150, distance: 3.8
click at [362, 152] on div "Chat" at bounding box center [355, 155] width 121 height 12
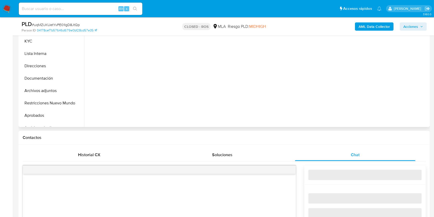
select select "10"
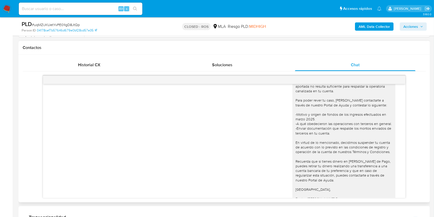
scroll to position [718, 0]
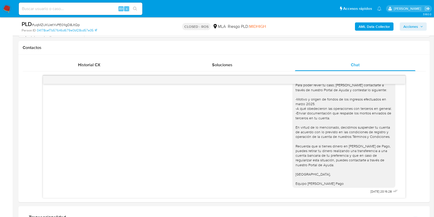
click at [84, 9] on input at bounding box center [81, 8] width 124 height 7
paste input "73397646"
type input "73397646"
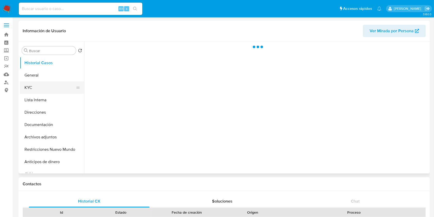
select select "10"
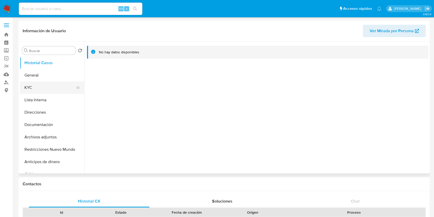
click at [46, 87] on button "KYC" at bounding box center [50, 87] width 60 height 12
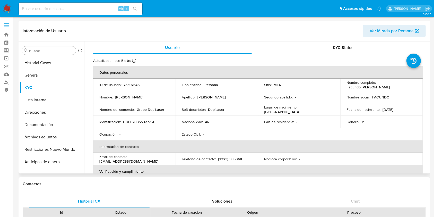
click at [390, 31] on span "Ver Mirada por Persona" at bounding box center [392, 31] width 44 height 12
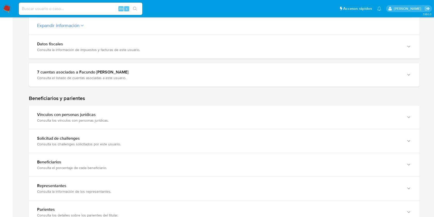
scroll to position [206, 0]
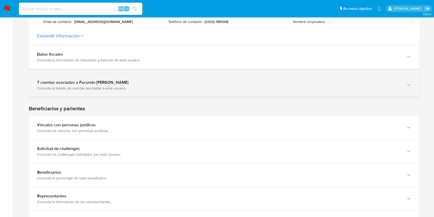
click at [107, 87] on div "Consulta el listado de cuentas asociadas a este usuario." at bounding box center [219, 88] width 364 height 5
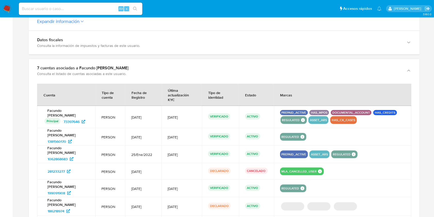
scroll to position [275, 0]
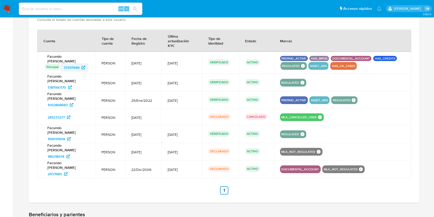
click at [72, 64] on span "73397646" at bounding box center [72, 67] width 16 height 8
click at [70, 10] on input at bounding box center [81, 8] width 124 height 7
paste input "97119083"
type input "97119083"
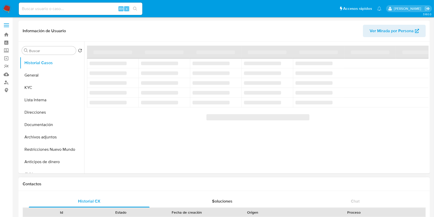
select select "10"
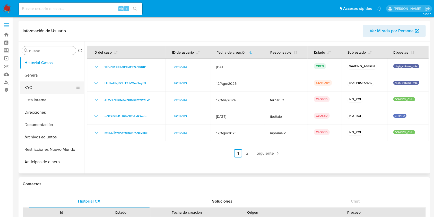
click at [31, 86] on button "KYC" at bounding box center [50, 87] width 60 height 12
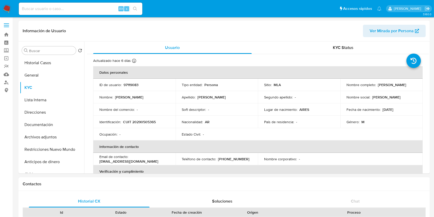
click at [73, 9] on input at bounding box center [81, 8] width 124 height 7
paste input "433222884"
type input "433222884"
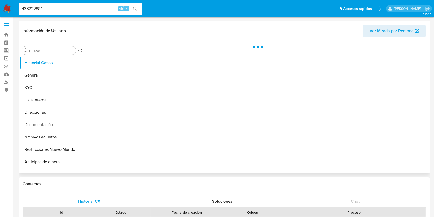
select select "10"
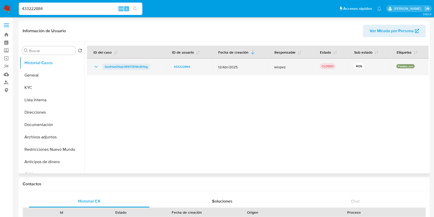
click at [112, 68] on span "3evlHwGNwjr3R977ZtWcBHbg" at bounding box center [126, 67] width 43 height 6
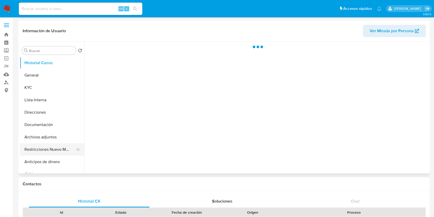
select select "10"
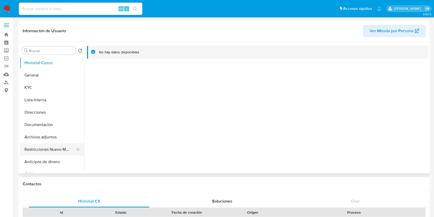
click at [49, 150] on button "Restricciones Nuevo Mundo" at bounding box center [50, 149] width 60 height 12
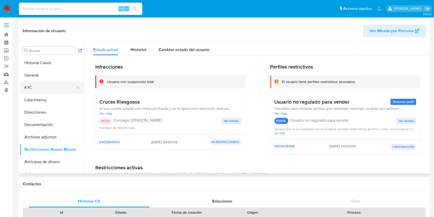
click at [35, 87] on button "KYC" at bounding box center [50, 87] width 60 height 12
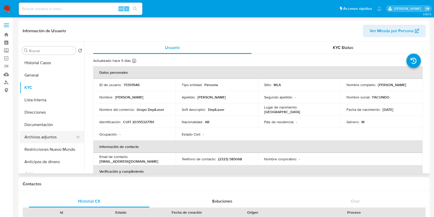
click at [51, 140] on button "Archivos adjuntos" at bounding box center [50, 137] width 60 height 12
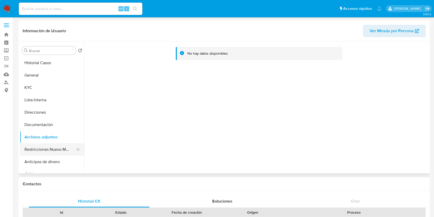
click at [50, 149] on button "Restricciones Nuevo Mundo" at bounding box center [50, 149] width 60 height 12
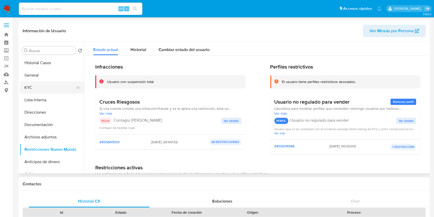
click at [38, 91] on button "KYC" at bounding box center [50, 87] width 60 height 12
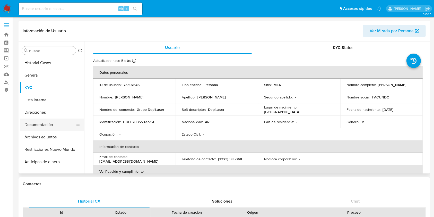
click at [57, 126] on button "Documentación" at bounding box center [50, 124] width 60 height 12
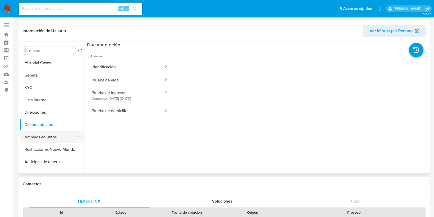
click at [53, 138] on button "Archivos adjuntos" at bounding box center [50, 137] width 60 height 12
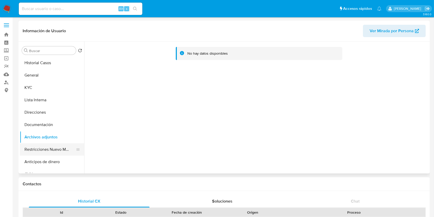
click at [59, 151] on button "Restricciones Nuevo Mundo" at bounding box center [50, 149] width 60 height 12
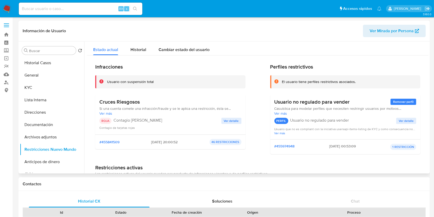
click at [220, 118] on p "Contagio Tarjetas Rojas" at bounding box center [168, 120] width 108 height 5
click at [225, 122] on span "Ver detalle" at bounding box center [231, 120] width 15 height 5
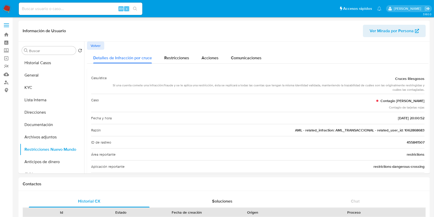
drag, startPoint x: 426, startPoint y: 58, endPoint x: 436, endPoint y: 119, distance: 61.2
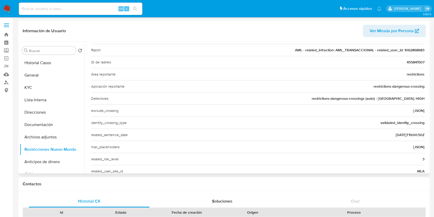
scroll to position [173, 0]
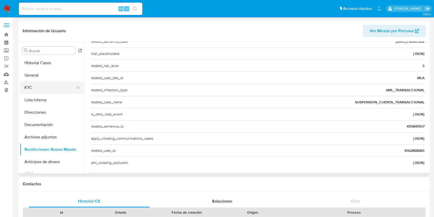
click at [42, 88] on button "KYC" at bounding box center [50, 87] width 60 height 12
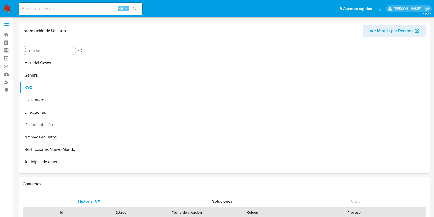
scroll to position [0, 0]
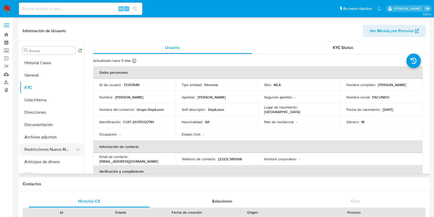
click at [56, 151] on button "Restricciones Nuevo Mundo" at bounding box center [50, 149] width 60 height 12
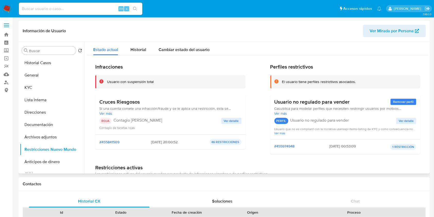
click at [226, 120] on span "Ver detalle" at bounding box center [231, 120] width 15 height 5
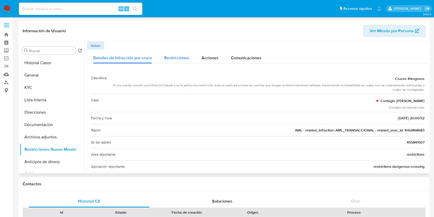
click at [185, 56] on span "Restricciones" at bounding box center [176, 58] width 25 height 6
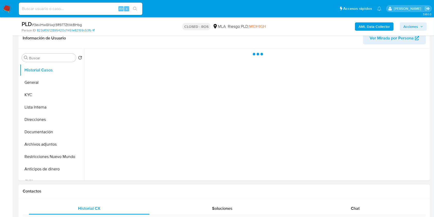
scroll to position [137, 0]
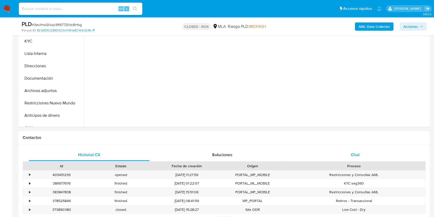
click at [359, 159] on div "Chat" at bounding box center [355, 155] width 121 height 12
select select "10"
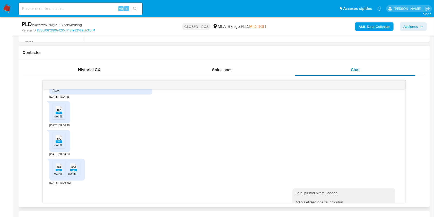
scroll to position [121, 0]
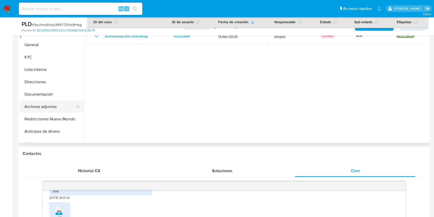
click at [51, 104] on button "Archivos adjuntos" at bounding box center [50, 106] width 60 height 12
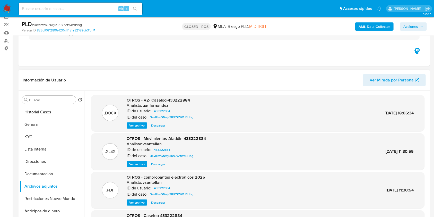
scroll to position [53, 0]
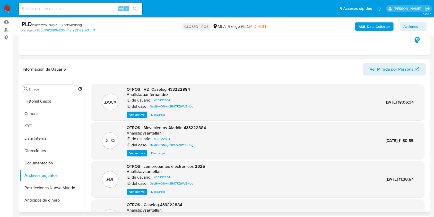
drag, startPoint x: 136, startPoint y: 114, endPoint x: 144, endPoint y: 120, distance: 10.4
click at [136, 114] on span "Ver archivo" at bounding box center [136, 114] width 15 height 5
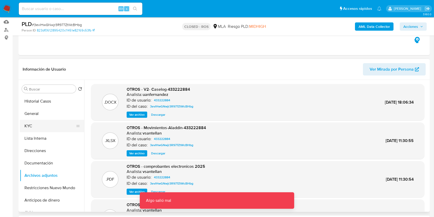
click at [58, 126] on button "KYC" at bounding box center [50, 126] width 60 height 12
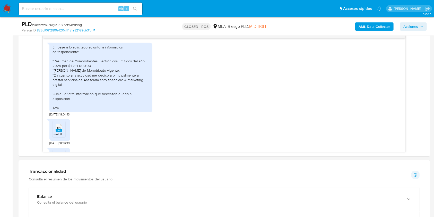
scroll to position [251, 0]
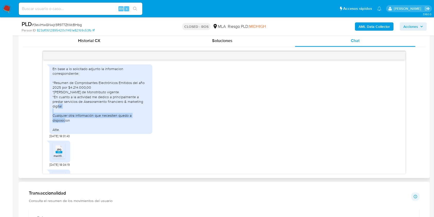
drag, startPoint x: 400, startPoint y: 116, endPoint x: 400, endPoint y: 123, distance: 7.0
click at [400, 123] on div "[DATE] 14:42:23 En base a lo solicitado adjunto la informacion correspondiente:…" at bounding box center [224, 117] width 362 height 114
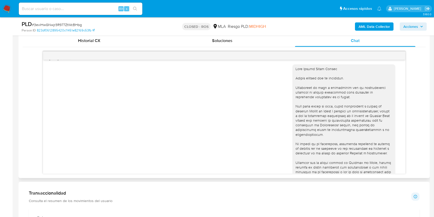
scroll to position [412, 0]
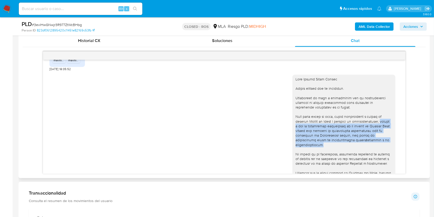
drag, startPoint x: 324, startPoint y: 151, endPoint x: 375, endPoint y: 126, distance: 56.9
click at [375, 126] on div at bounding box center [344, 145] width 97 height 136
copy div "debido a que la operatoria canalizada en tu cuenta [PERSON_NAME] Pago superó lo…"
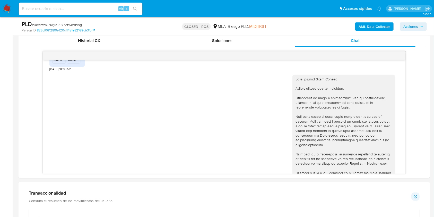
drag, startPoint x: 89, startPoint y: 8, endPoint x: 142, endPoint y: 28, distance: 57.1
click at [89, 7] on input at bounding box center [81, 8] width 124 height 7
paste input "131537928"
type input "131537928"
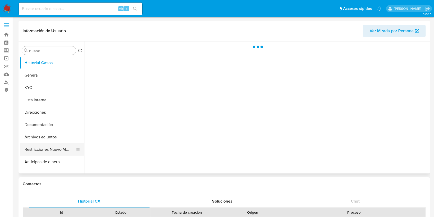
select select "10"
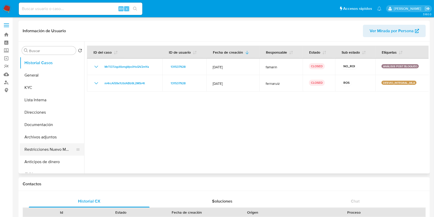
click at [51, 149] on button "Restricciones Nuevo Mundo" at bounding box center [50, 149] width 60 height 12
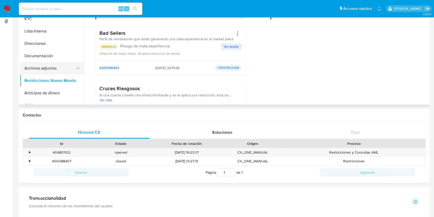
scroll to position [35, 0]
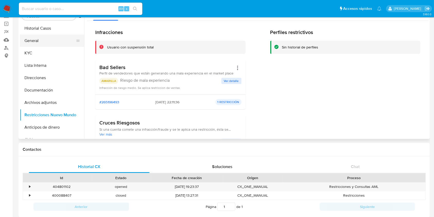
click at [30, 42] on button "General" at bounding box center [50, 41] width 60 height 12
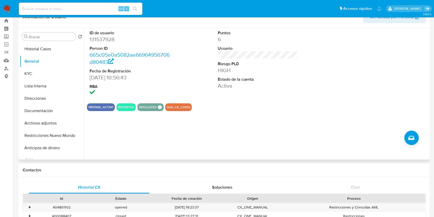
scroll to position [12, 0]
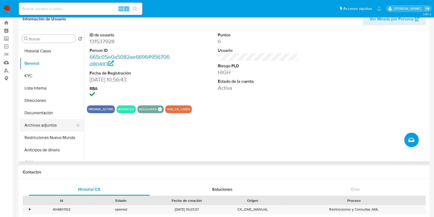
click at [52, 127] on button "Archivos adjuntos" at bounding box center [50, 125] width 60 height 12
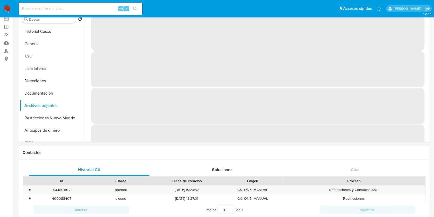
scroll to position [0, 0]
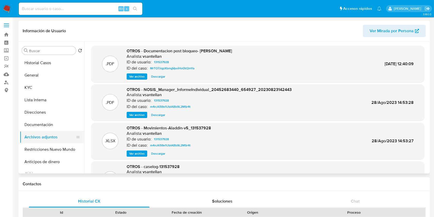
drag, startPoint x: 52, startPoint y: 149, endPoint x: 77, endPoint y: 140, distance: 27.3
click at [52, 149] on button "Restricciones Nuevo Mundo" at bounding box center [52, 149] width 64 height 12
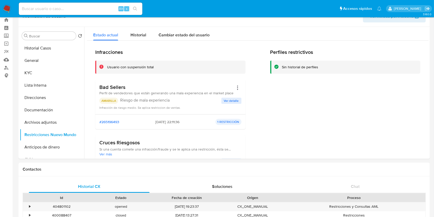
scroll to position [10, 0]
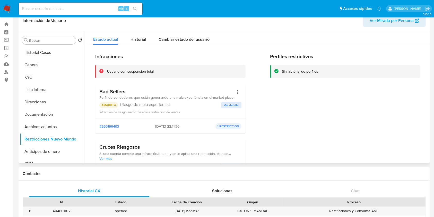
click at [227, 104] on span "Ver detalle" at bounding box center [231, 105] width 15 height 5
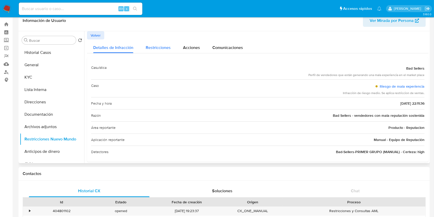
click at [158, 48] on span "Restricciones" at bounding box center [158, 48] width 25 height 6
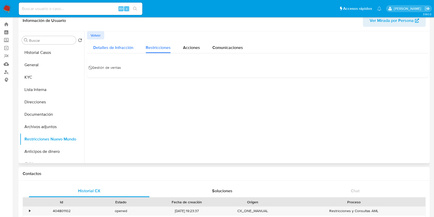
click at [125, 49] on span "Detalles de Infracción" at bounding box center [113, 48] width 40 height 6
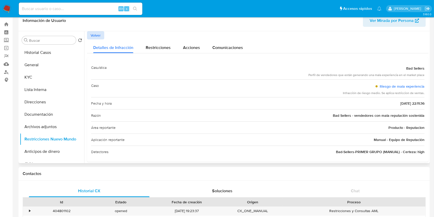
click at [98, 36] on span "Volver" at bounding box center [96, 35] width 10 height 7
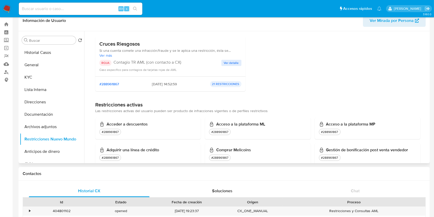
scroll to position [69, 0]
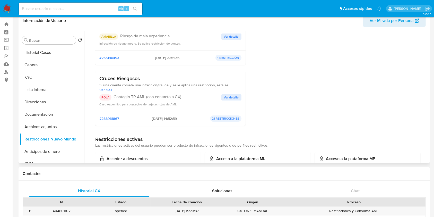
click at [224, 97] on span "Ver detalle" at bounding box center [231, 97] width 15 height 5
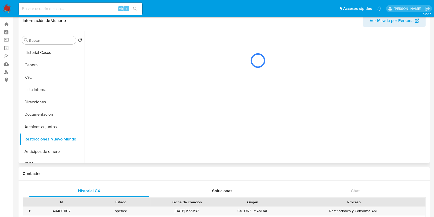
scroll to position [0, 0]
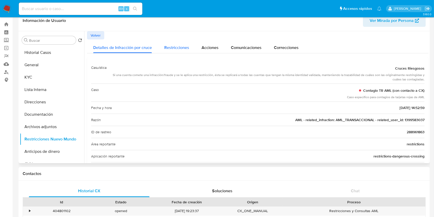
click at [183, 50] on span "Restricciones" at bounding box center [176, 48] width 25 height 6
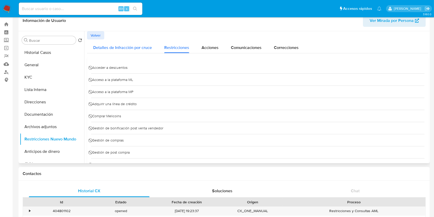
drag, startPoint x: 119, startPoint y: 49, endPoint x: 115, endPoint y: 50, distance: 3.7
click at [119, 49] on span "Detalles de Infracción por cruce" at bounding box center [122, 48] width 59 height 6
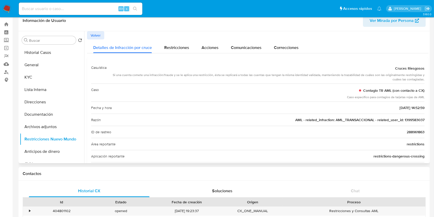
drag, startPoint x: 429, startPoint y: 81, endPoint x: 429, endPoint y: 119, distance: 37.9
click at [429, 119] on div "Buscar Volver al orden por defecto Historial Casos General KYC Lista Interna Di…" at bounding box center [225, 97] width 412 height 132
click at [403, 134] on div "ID de rastreo 288961863" at bounding box center [258, 132] width 334 height 12
click at [94, 36] on span "Volver" at bounding box center [96, 35] width 10 height 7
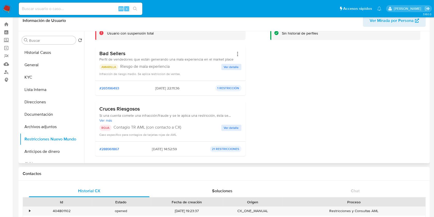
scroll to position [69, 0]
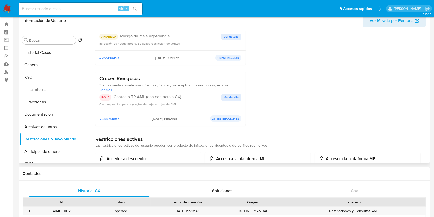
click at [108, 91] on span "Ver más" at bounding box center [170, 90] width 142 height 5
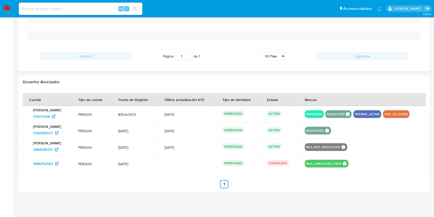
scroll to position [428, 0]
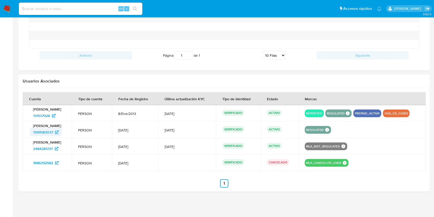
click at [42, 131] on span "1399583037" at bounding box center [43, 132] width 20 height 8
click at [41, 148] on span "2484285317" at bounding box center [43, 148] width 20 height 8
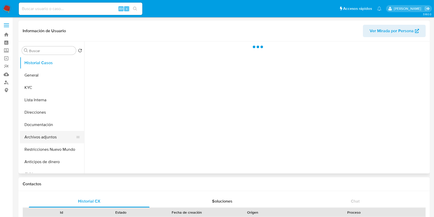
select select "10"
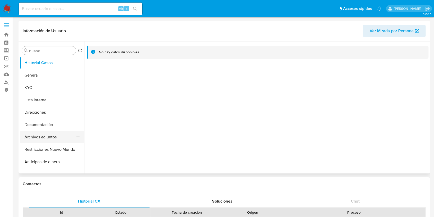
click at [46, 135] on button "Archivos adjuntos" at bounding box center [50, 137] width 60 height 12
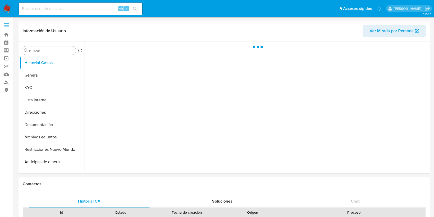
select select "10"
